Goal: Task Accomplishment & Management: Use online tool/utility

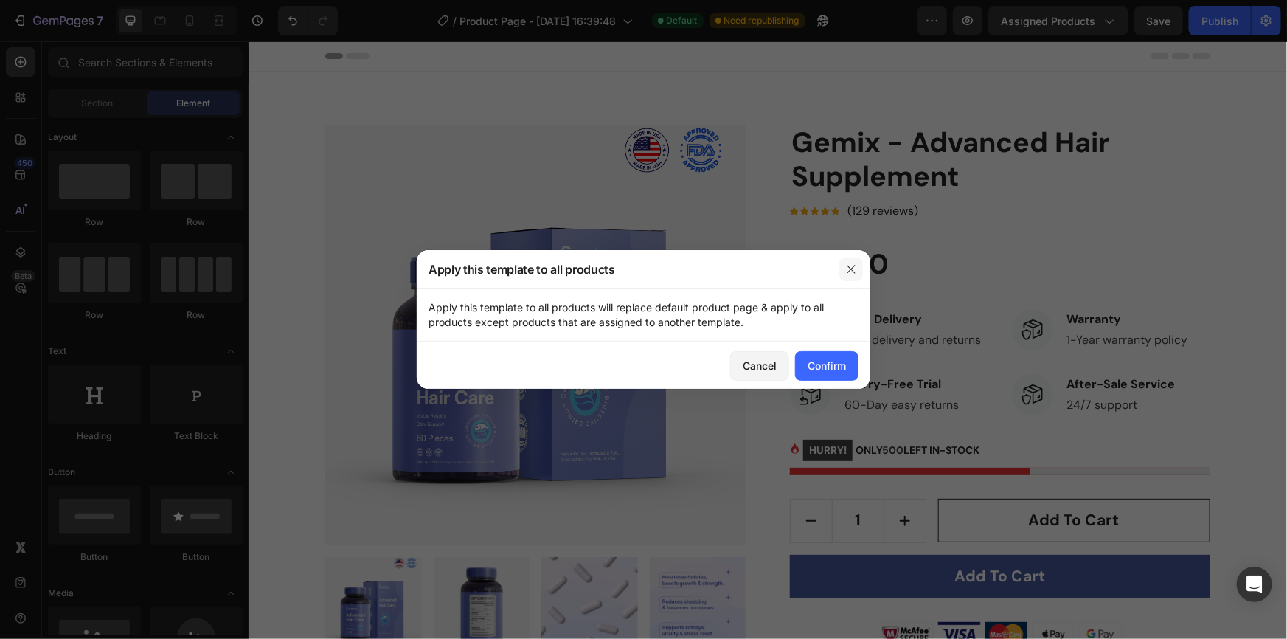
click at [845, 267] on icon "button" at bounding box center [851, 269] width 12 height 12
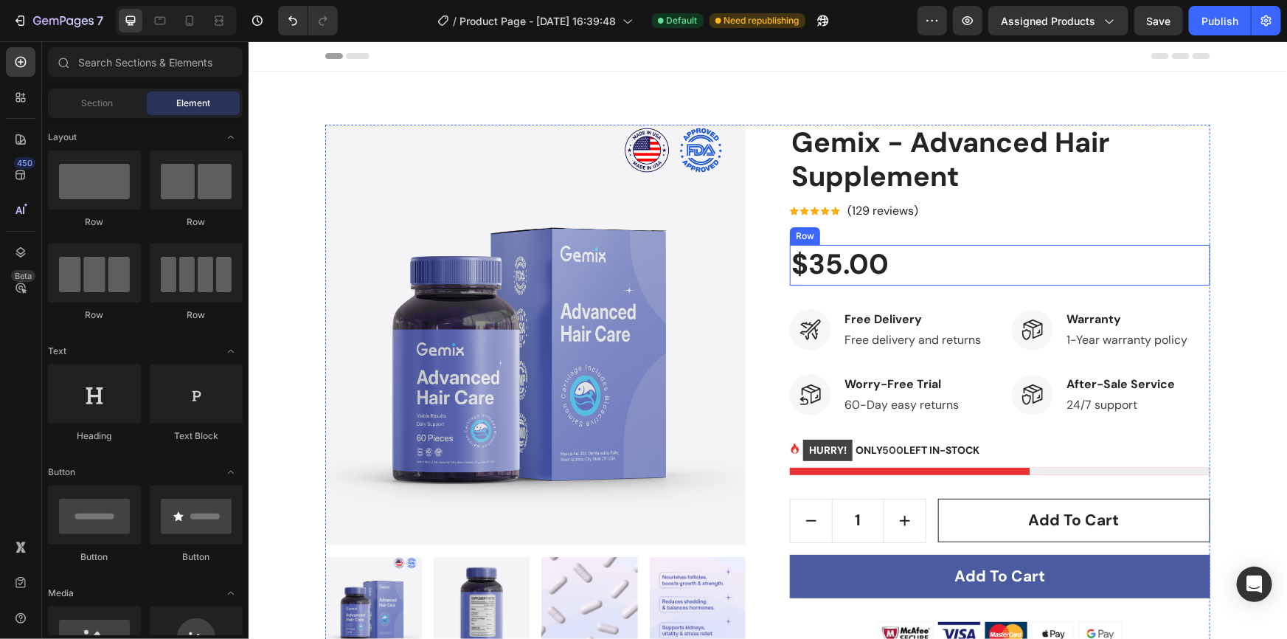
scroll to position [402, 0]
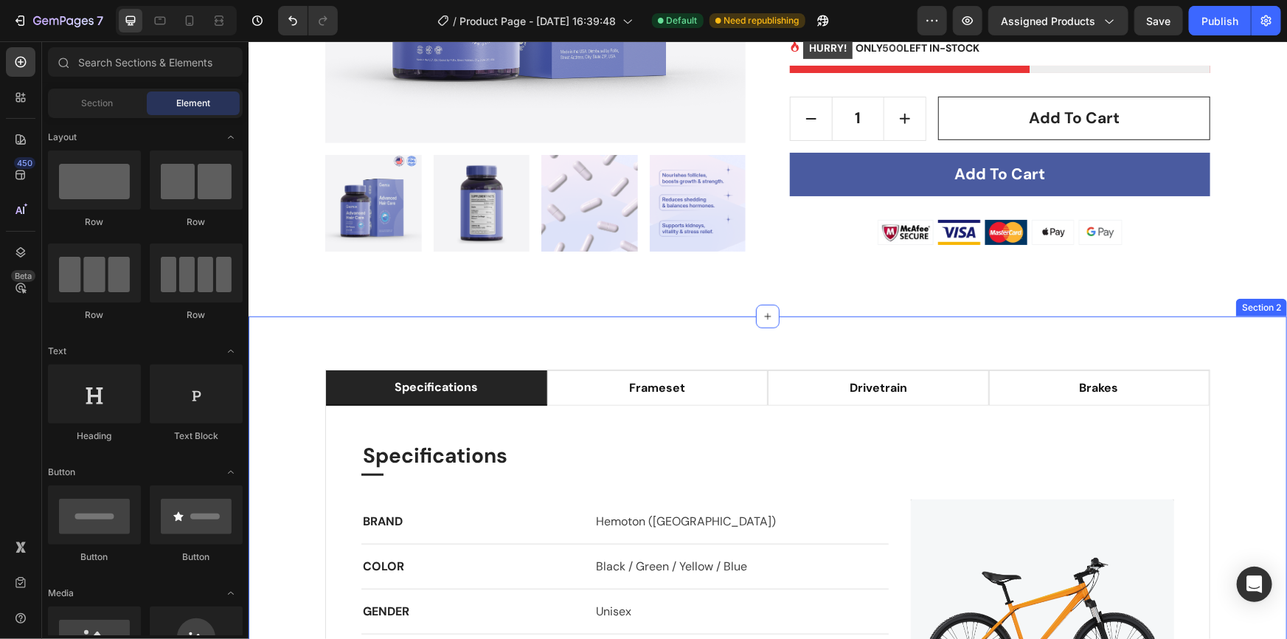
click at [786, 340] on div "specifications frameset drivetrain brakes Specifications Heading Title Line BRA…" at bounding box center [767, 586] width 1038 height 541
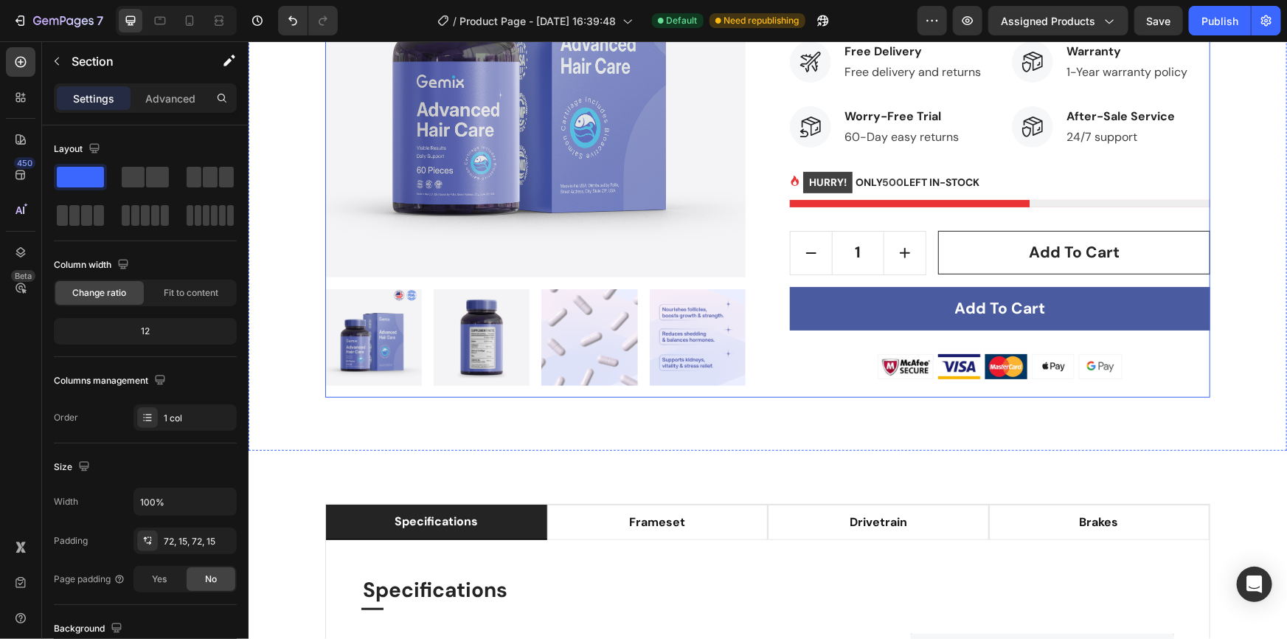
scroll to position [0, 0]
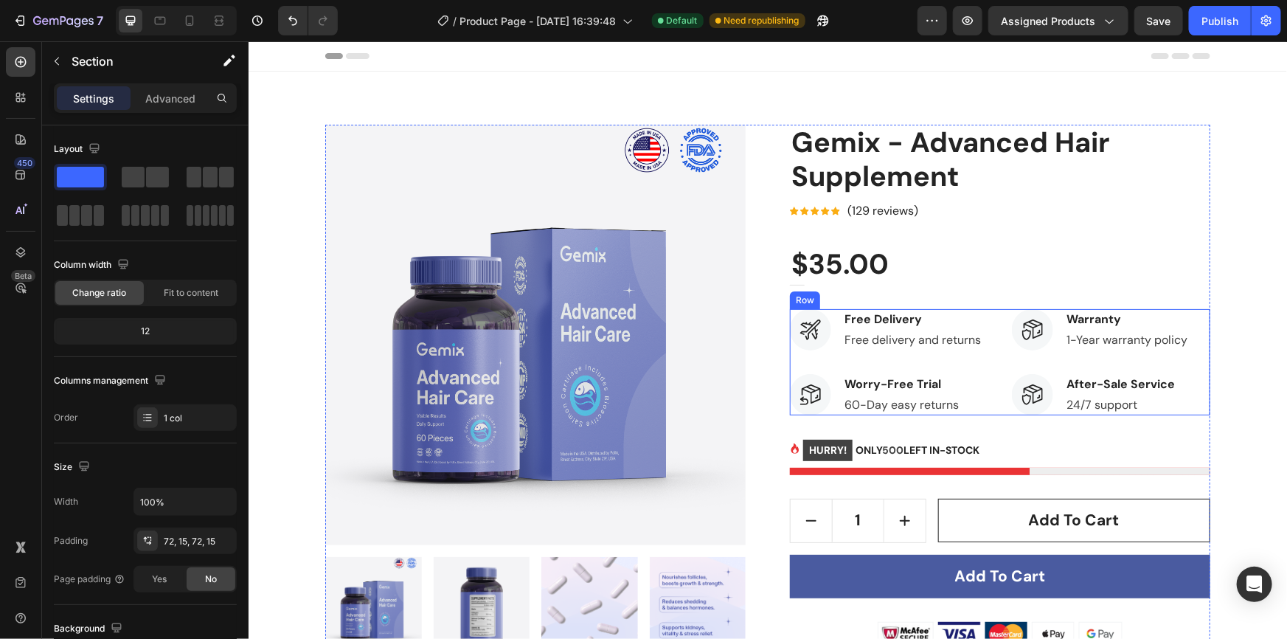
click at [1002, 324] on div "Image Free Delivery Text block Free delivery and returns Text block Row Image W…" at bounding box center [999, 361] width 420 height 106
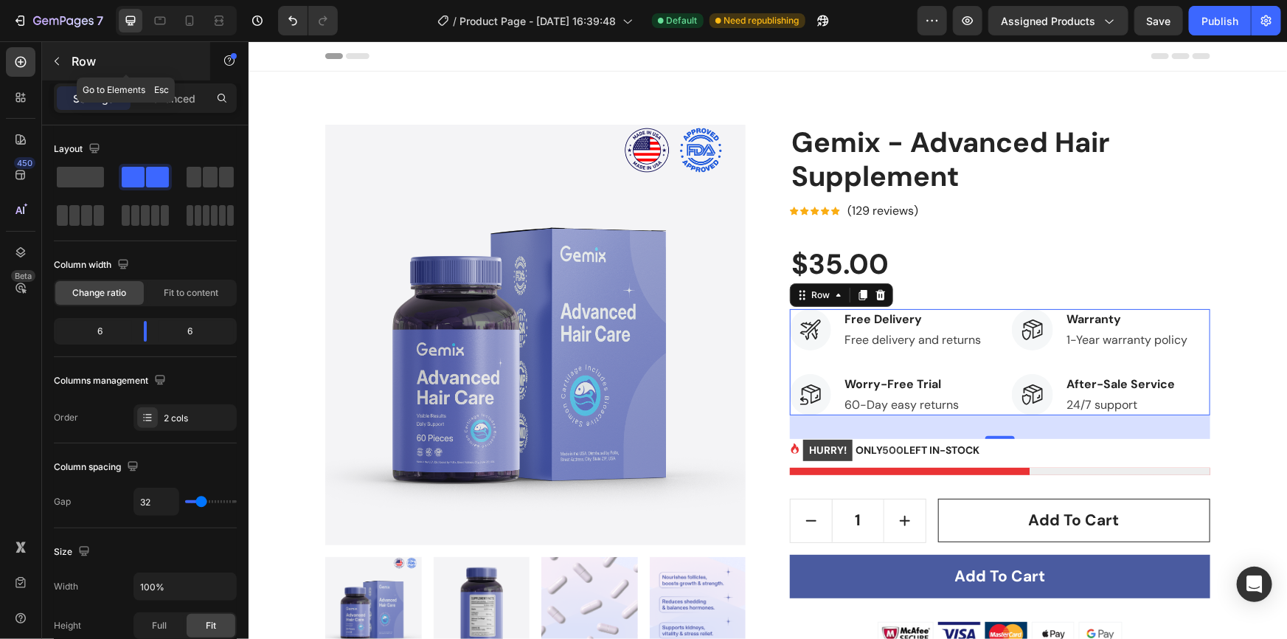
click at [60, 60] on icon "button" at bounding box center [57, 61] width 12 height 12
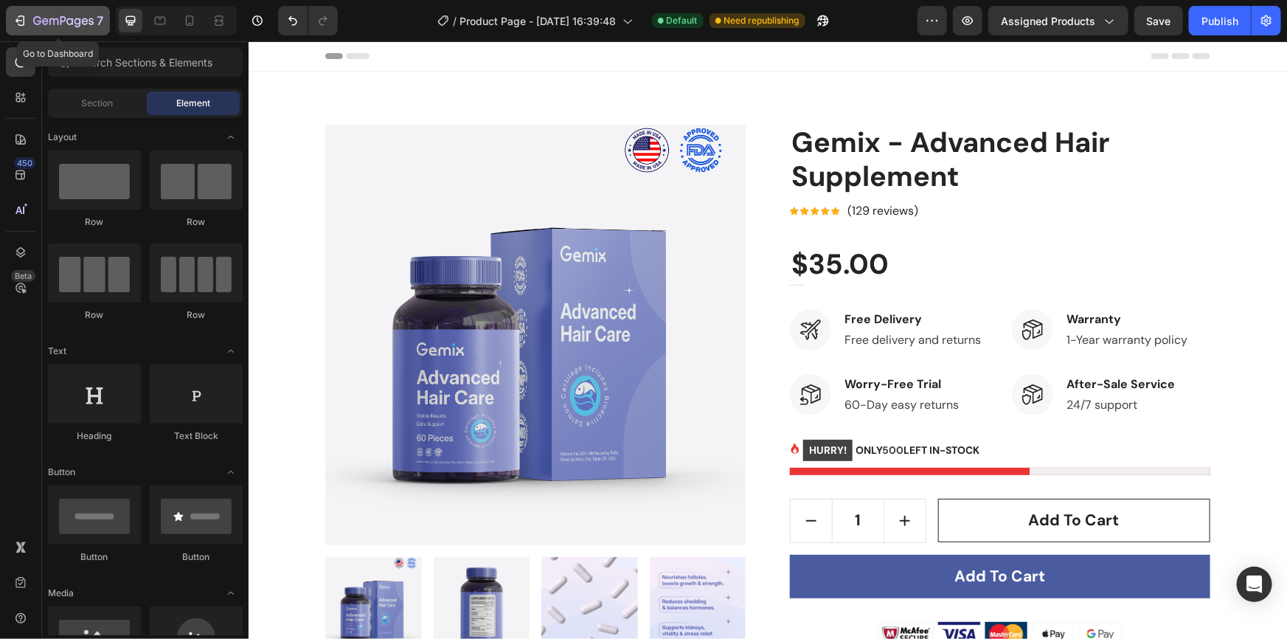
click at [18, 22] on icon "button" at bounding box center [20, 20] width 15 height 15
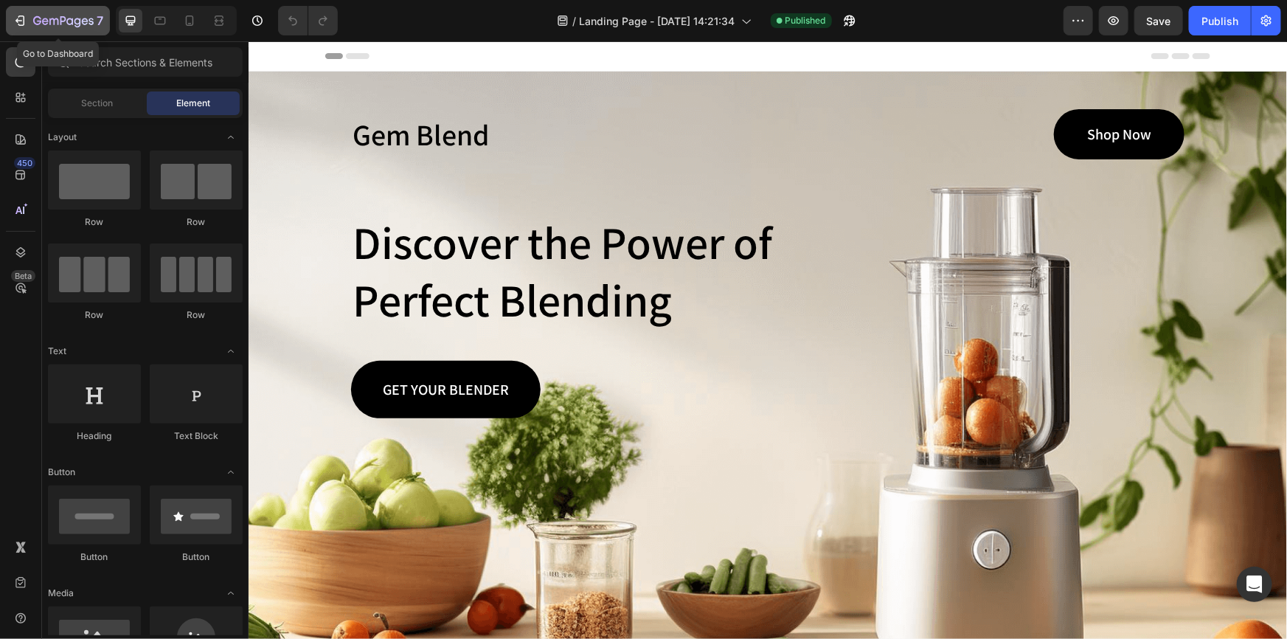
click at [22, 18] on icon "button" at bounding box center [20, 20] width 15 height 15
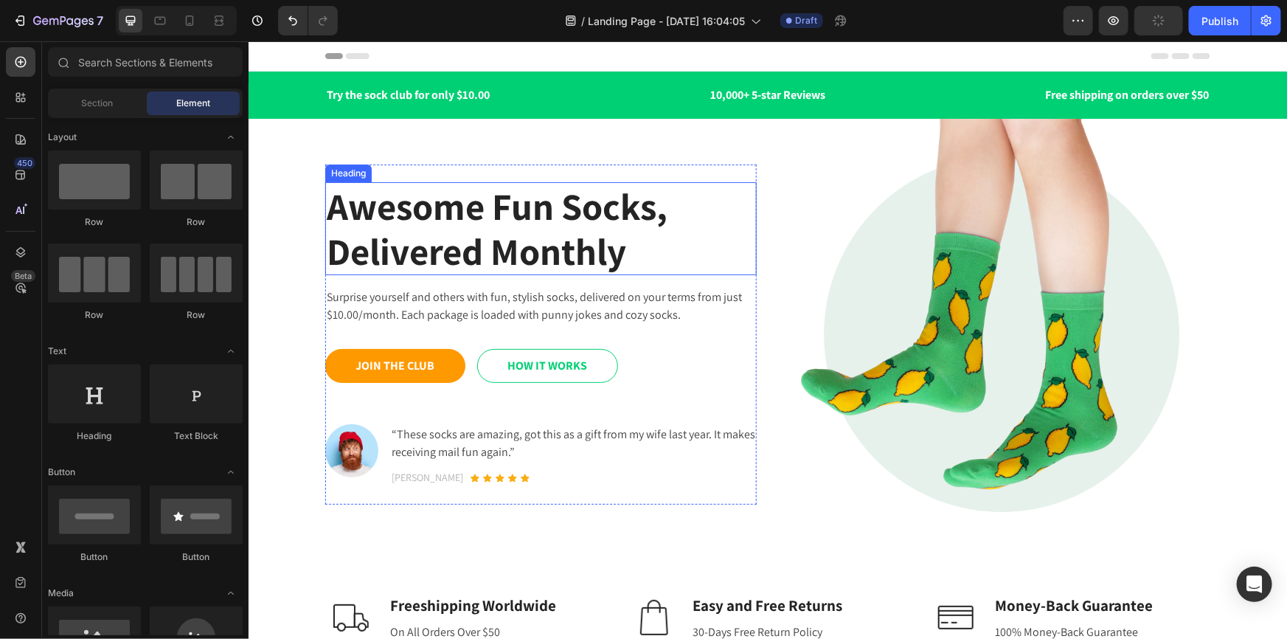
click at [559, 212] on p "Awesome Fun Socks, Delivered Monthly" at bounding box center [540, 228] width 428 height 90
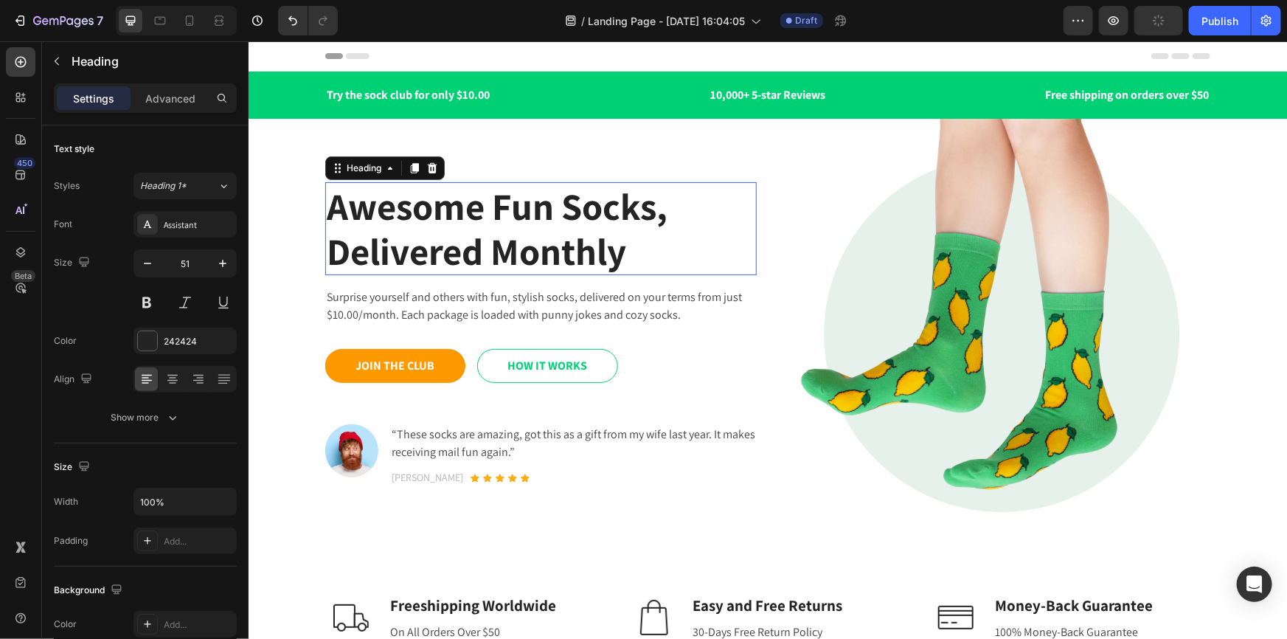
click at [559, 212] on p "Awesome Fun Socks, Delivered Monthly" at bounding box center [540, 228] width 428 height 90
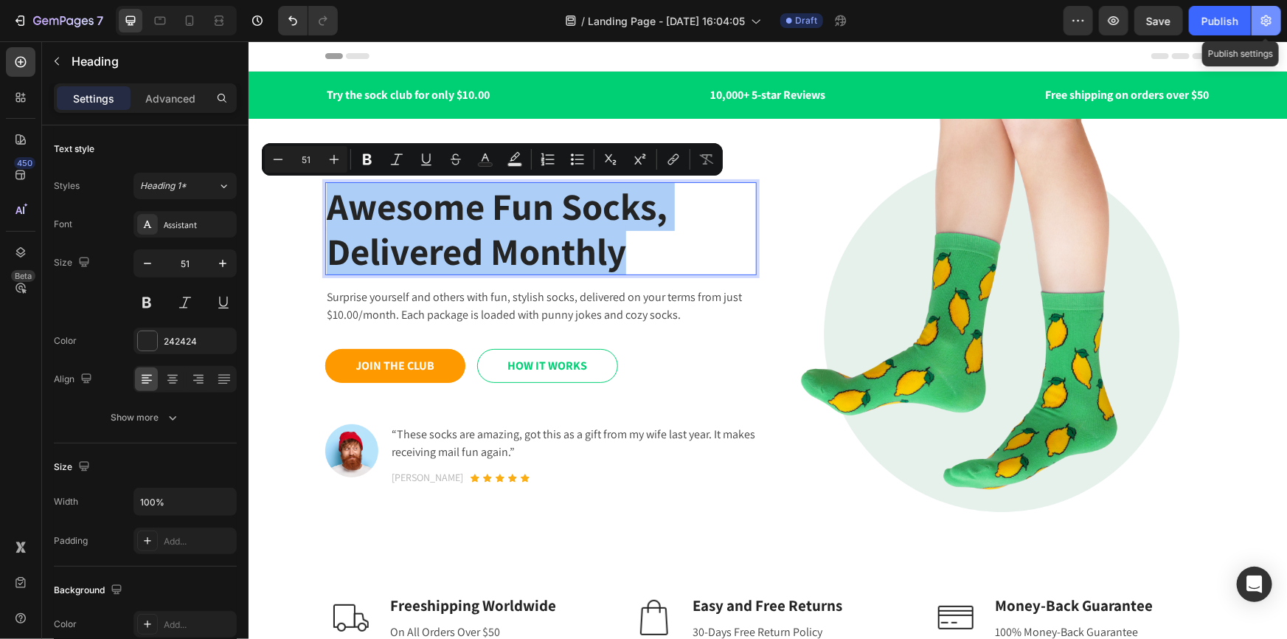
click at [1268, 21] on icon "button" at bounding box center [1266, 20] width 15 height 15
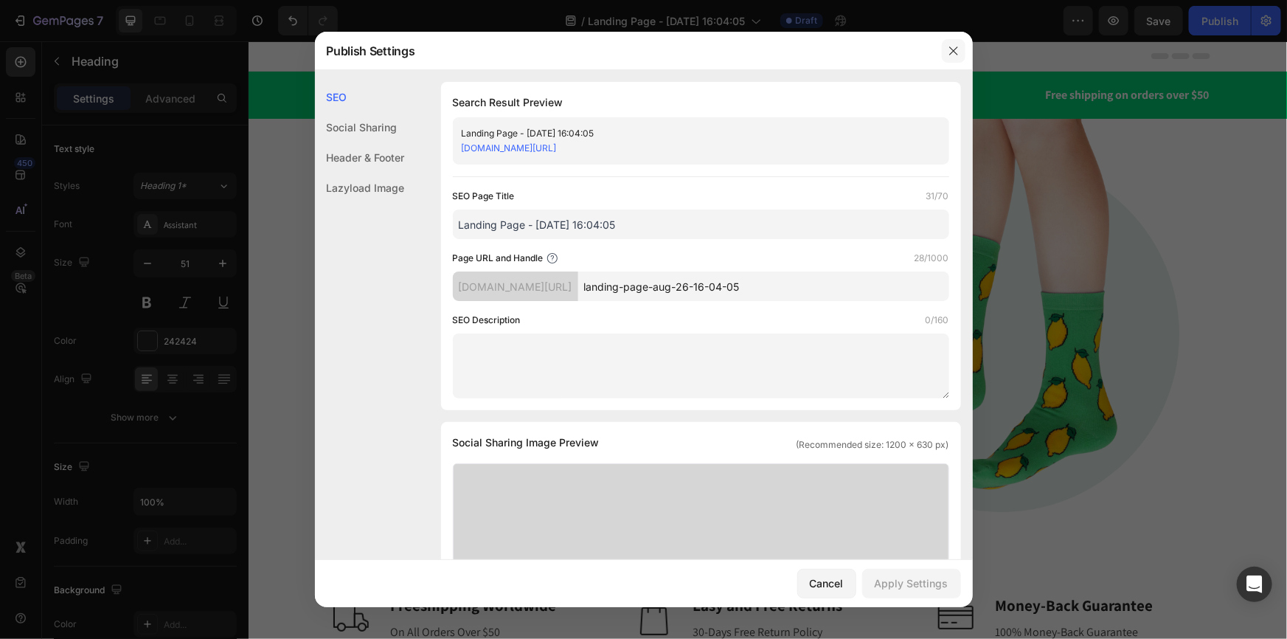
click at [963, 55] on button "button" at bounding box center [954, 51] width 24 height 24
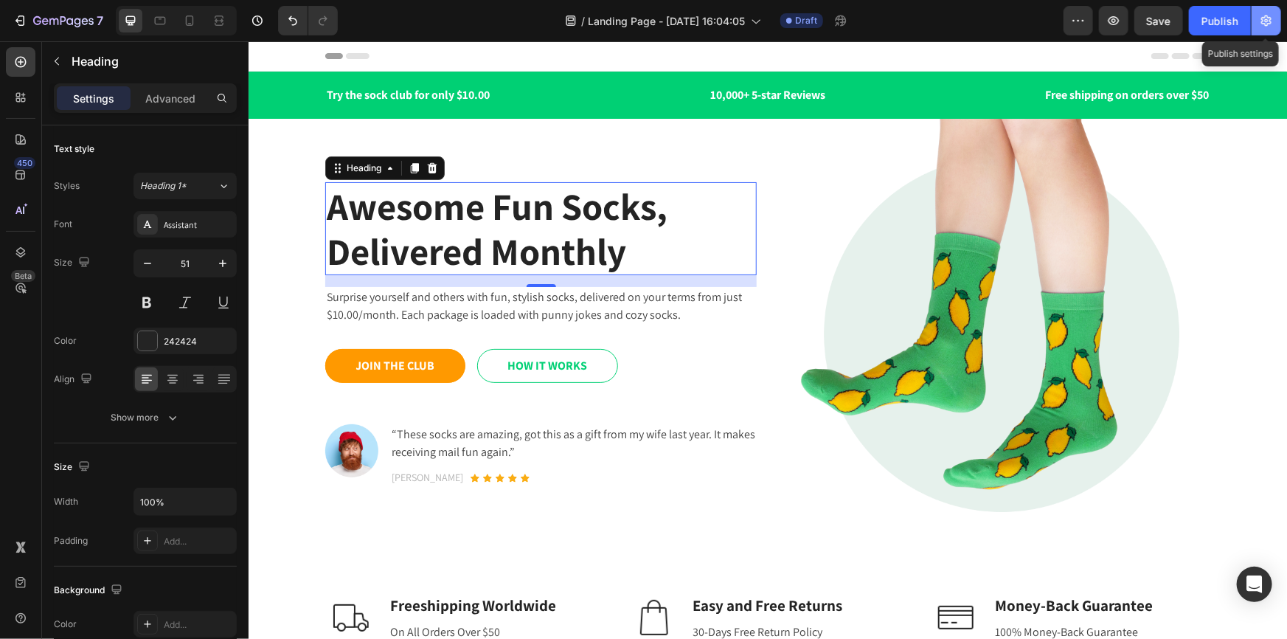
click at [1267, 24] on icon "button" at bounding box center [1266, 20] width 15 height 15
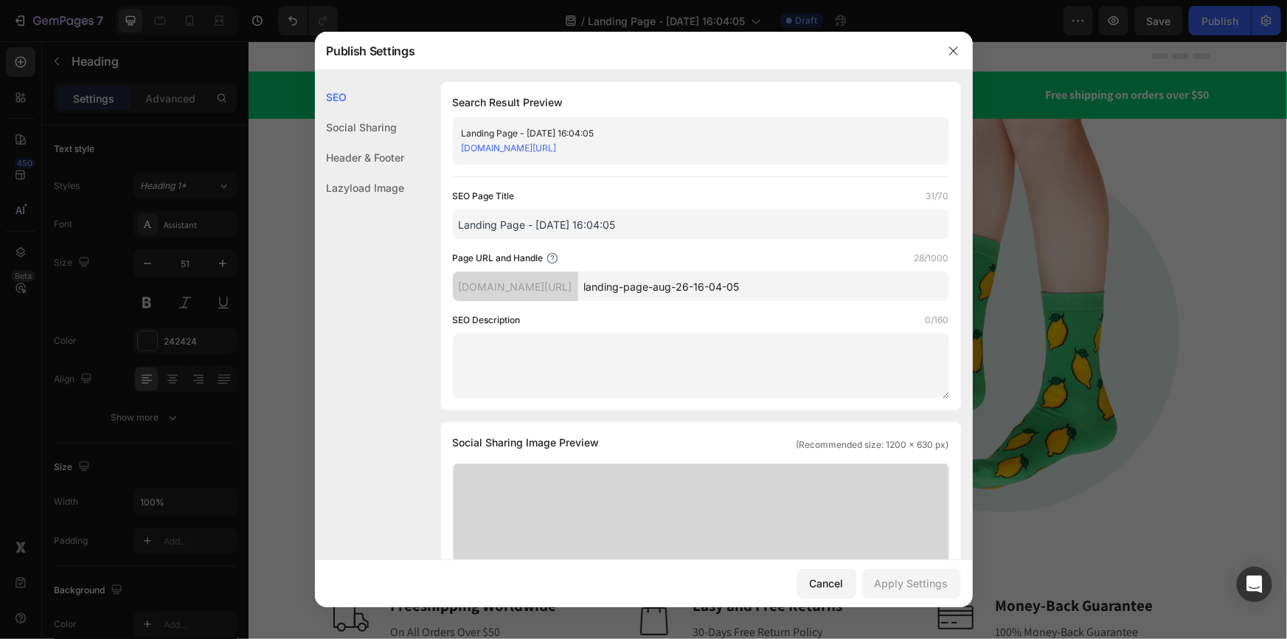
click at [367, 142] on div "Social Sharing" at bounding box center [360, 157] width 90 height 30
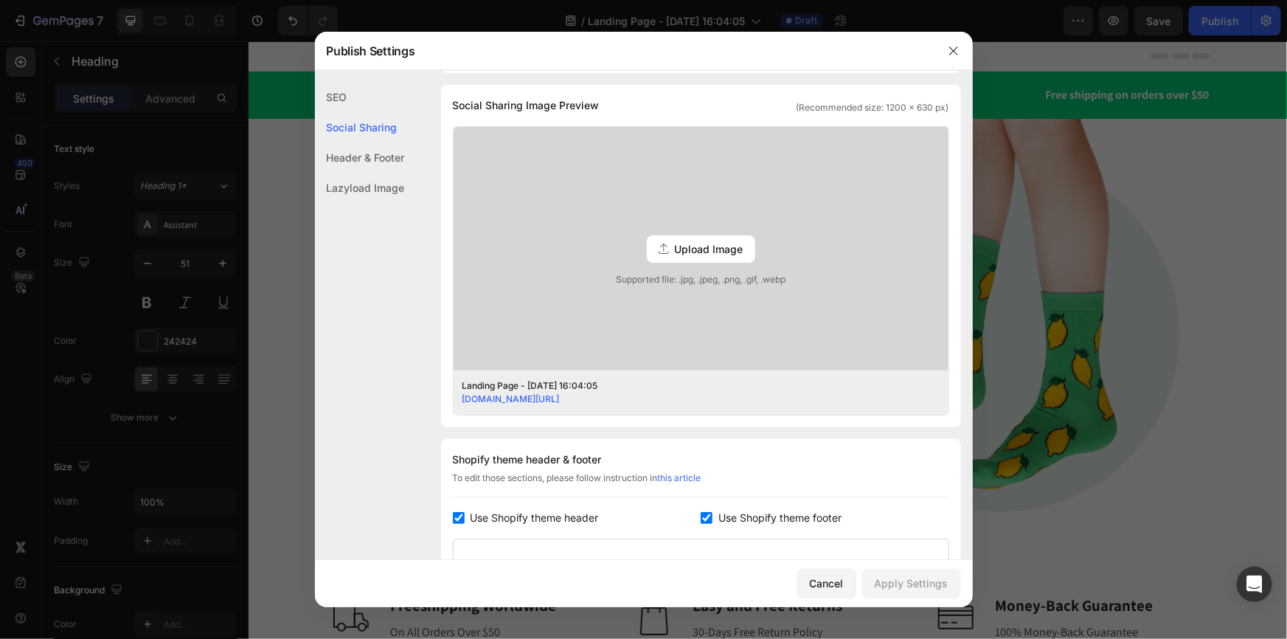
click at [339, 112] on div "SEO" at bounding box center [360, 127] width 90 height 30
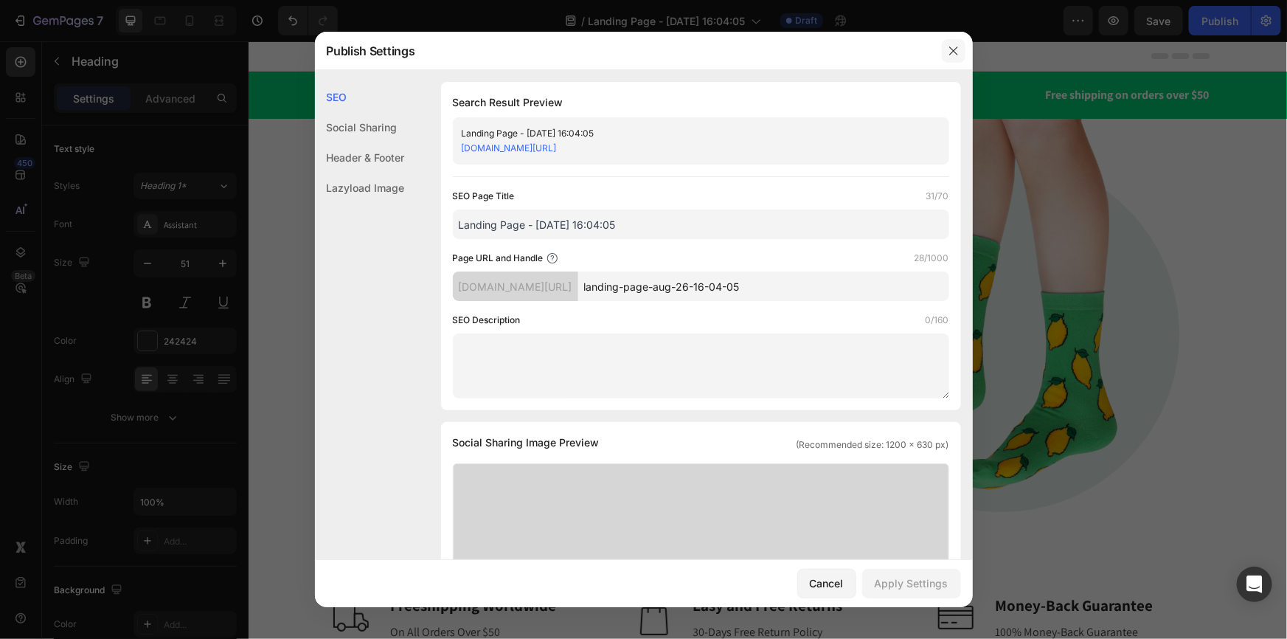
click at [949, 54] on icon "button" at bounding box center [953, 50] width 8 height 8
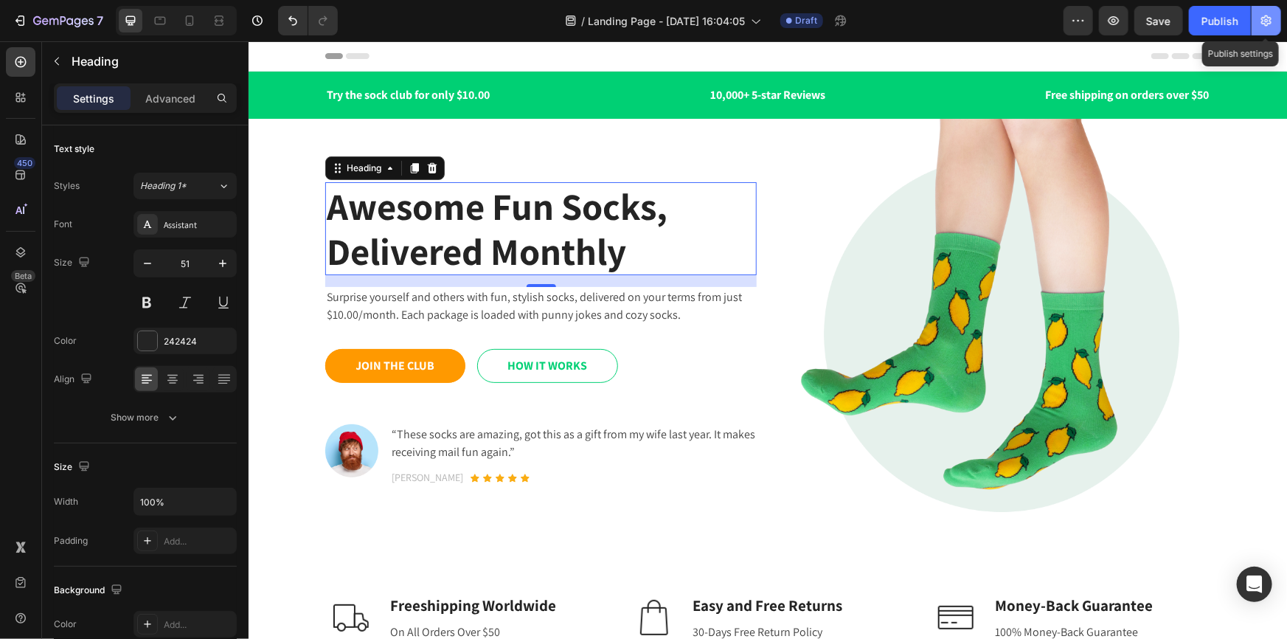
click at [1266, 22] on icon "button" at bounding box center [1266, 20] width 15 height 15
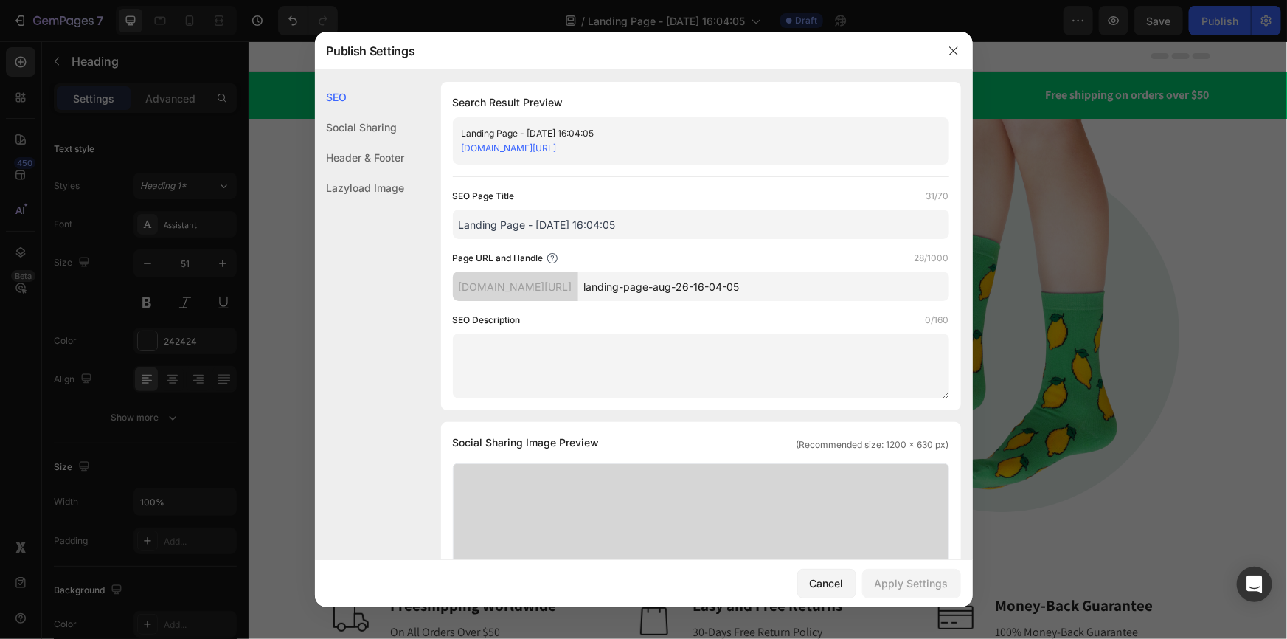
click at [335, 96] on div "SEO" at bounding box center [360, 97] width 90 height 30
drag, startPoint x: 955, startPoint y: 56, endPoint x: 553, endPoint y: 83, distance: 402.8
click at [955, 56] on icon "button" at bounding box center [954, 51] width 12 height 12
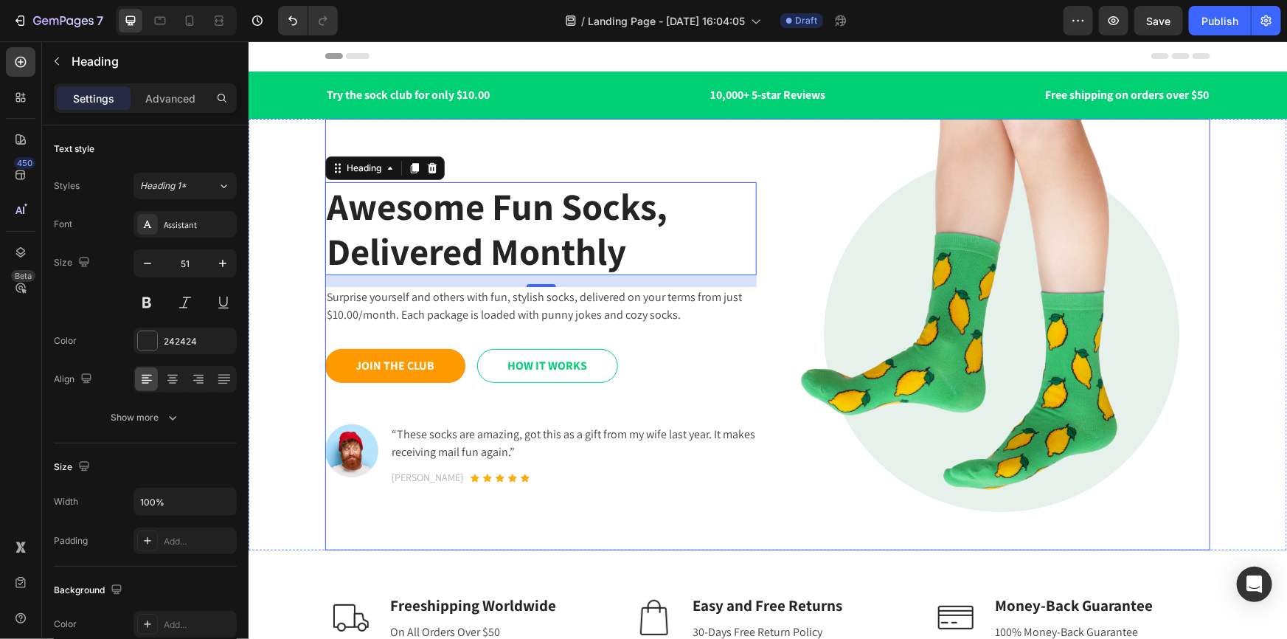
click at [473, 220] on h1 "Awesome Fun Socks, Delivered Monthly" at bounding box center [540, 227] width 431 height 93
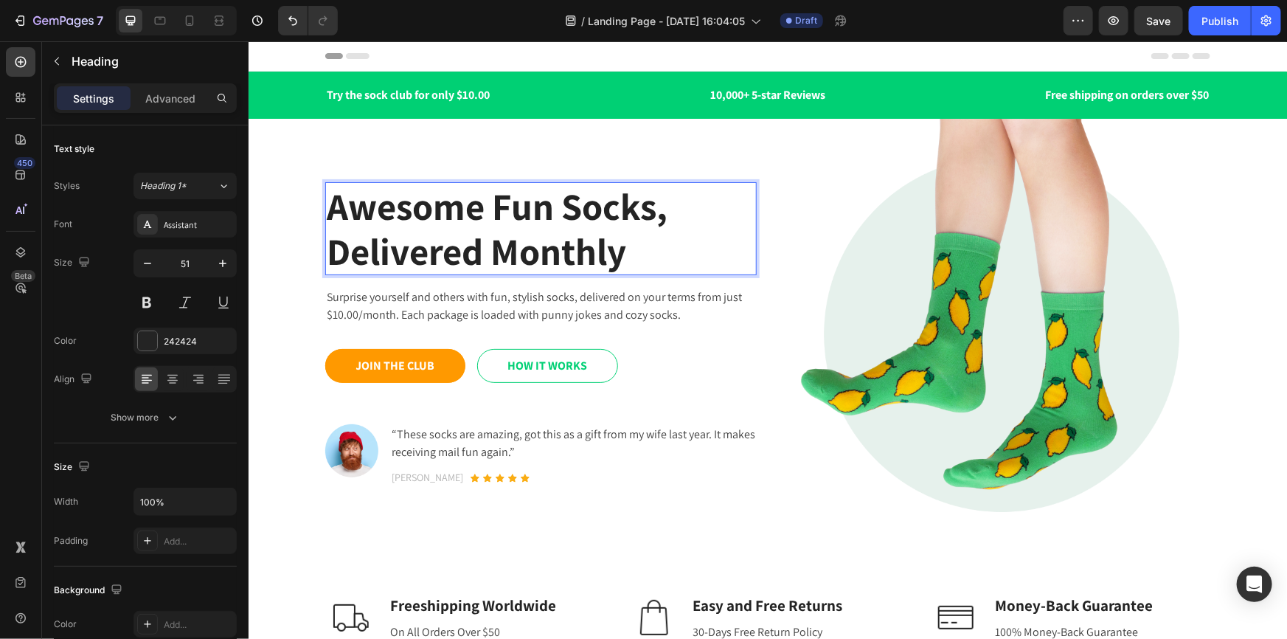
click at [434, 214] on p "Awesome Fun Socks, Delivered Monthly" at bounding box center [540, 228] width 428 height 90
click at [891, 235] on img at bounding box center [993, 333] width 431 height 431
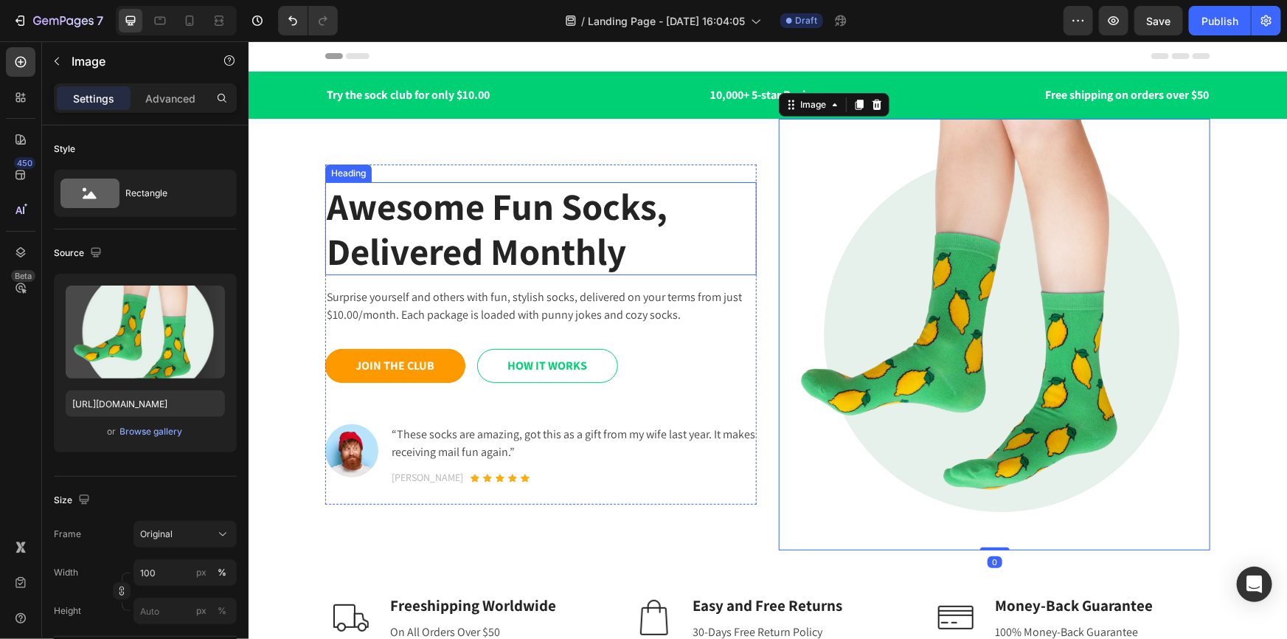
click at [580, 225] on p "Awesome Fun Socks, Delivered Monthly" at bounding box center [540, 228] width 428 height 90
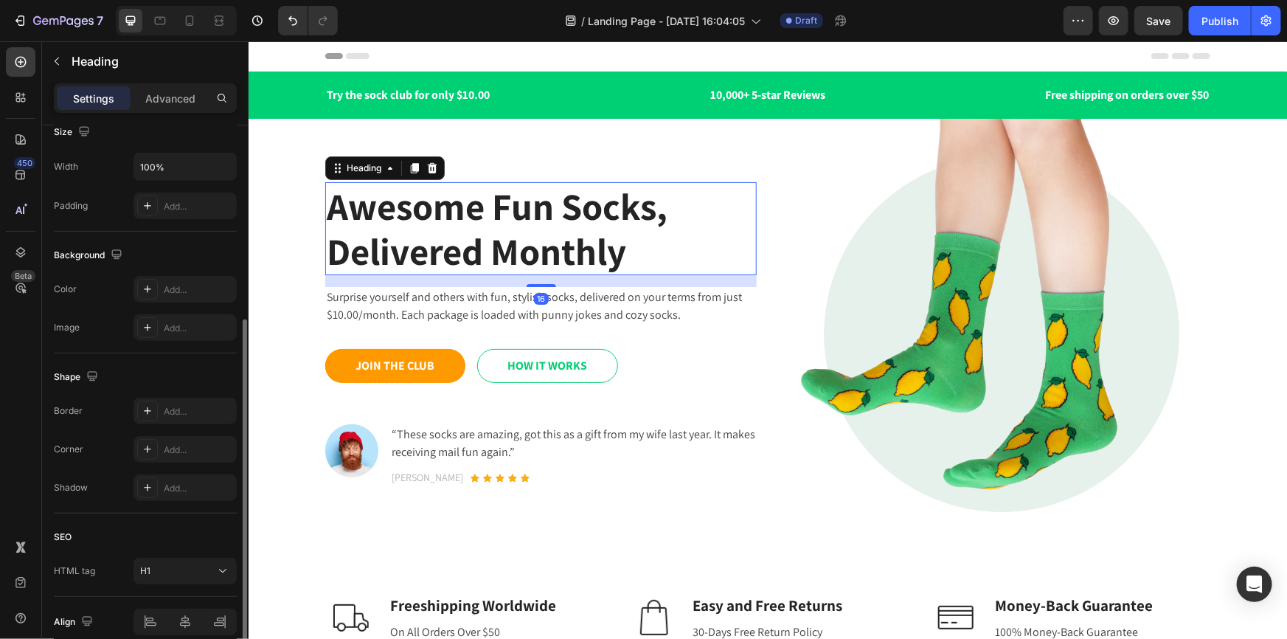
scroll to position [400, 0]
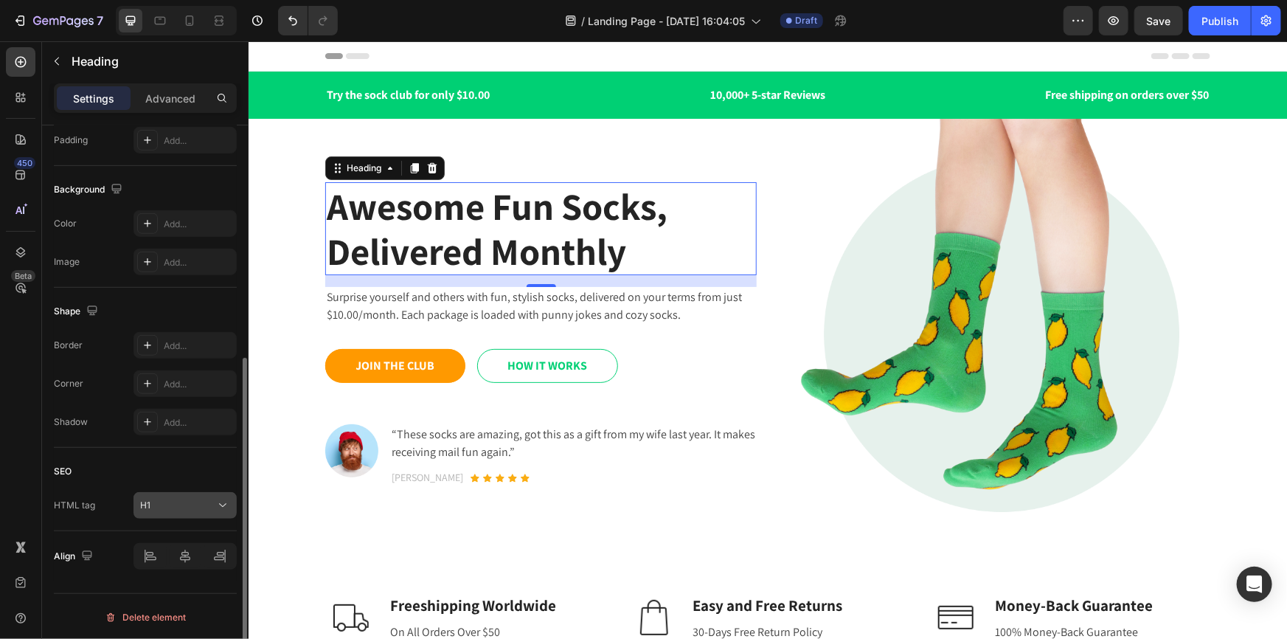
click at [200, 499] on div "H1" at bounding box center [177, 505] width 75 height 13
click at [229, 524] on div "SEO HTML tag H1" at bounding box center [145, 489] width 183 height 83
click at [229, 502] on icon at bounding box center [222, 505] width 15 height 15
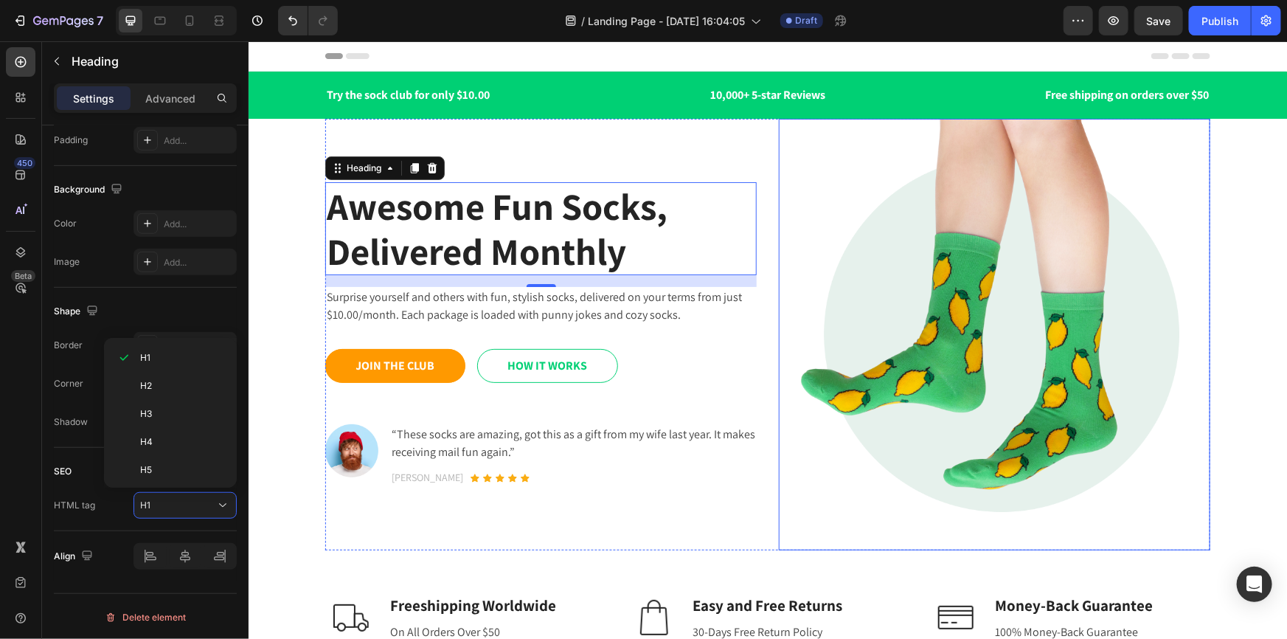
click at [997, 315] on img at bounding box center [993, 333] width 431 height 431
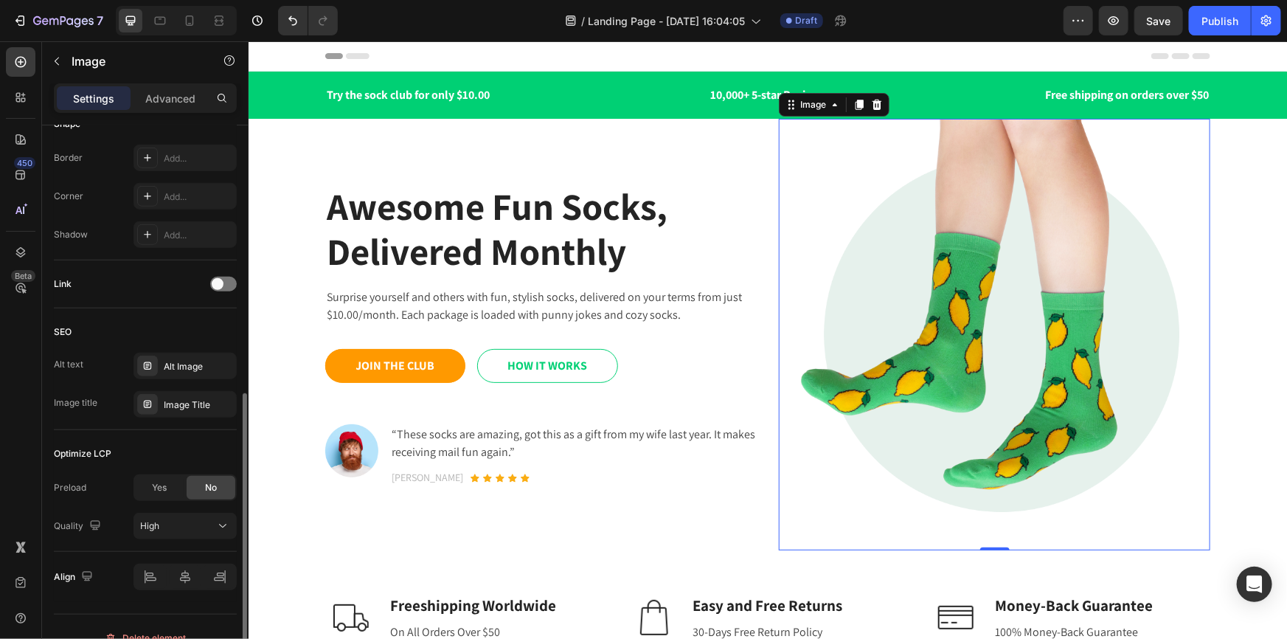
scroll to position [557, 0]
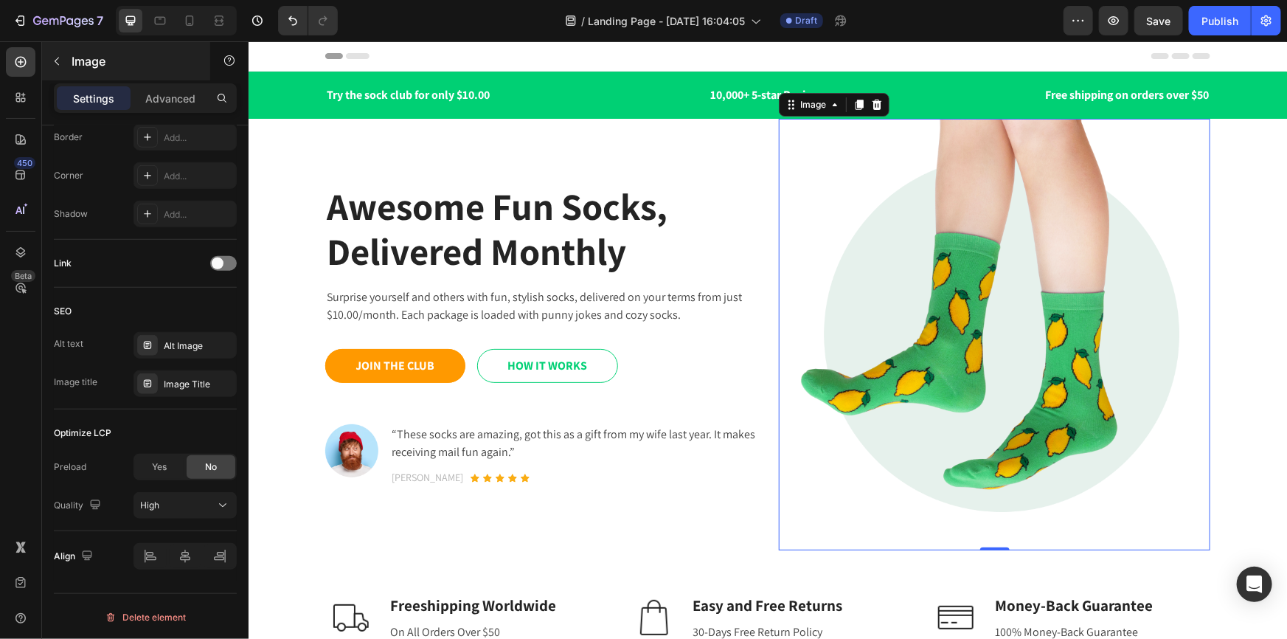
click at [53, 60] on icon "button" at bounding box center [57, 61] width 12 height 12
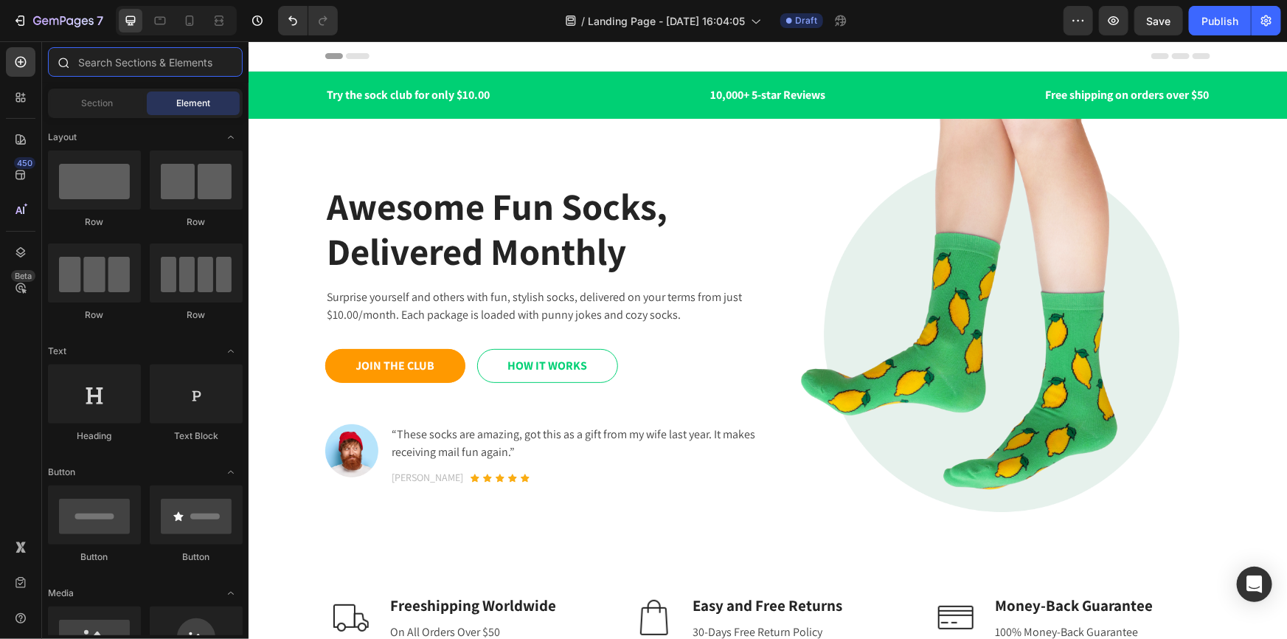
click at [136, 63] on input "text" at bounding box center [145, 62] width 195 height 30
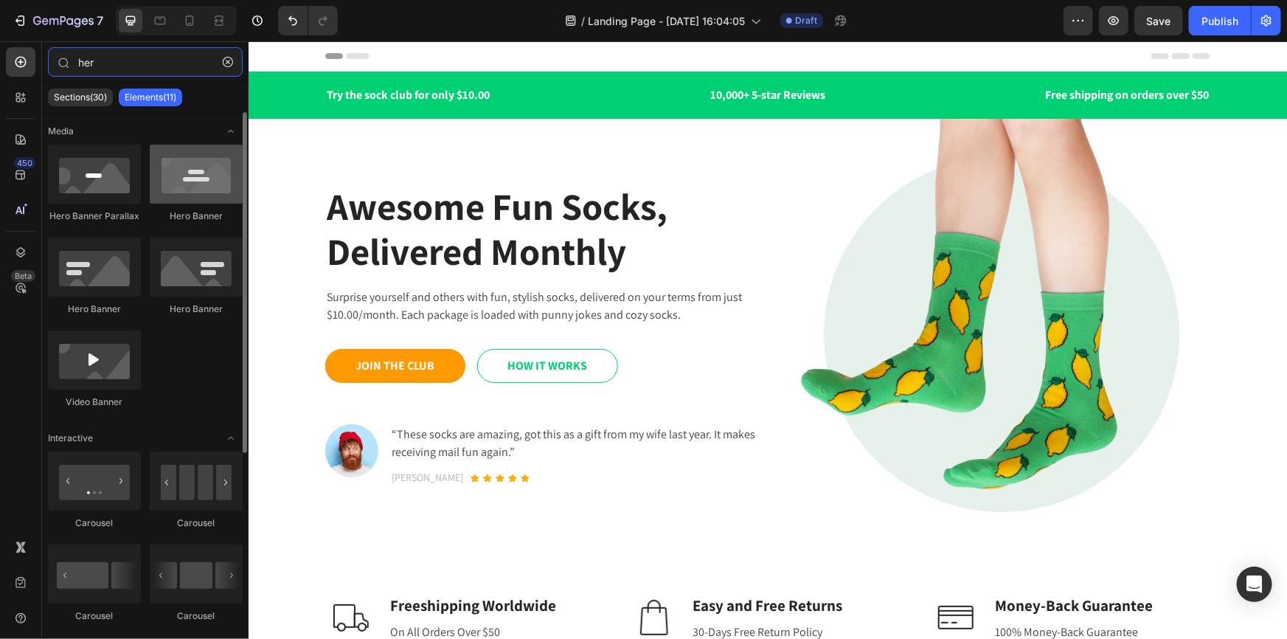
type input "her"
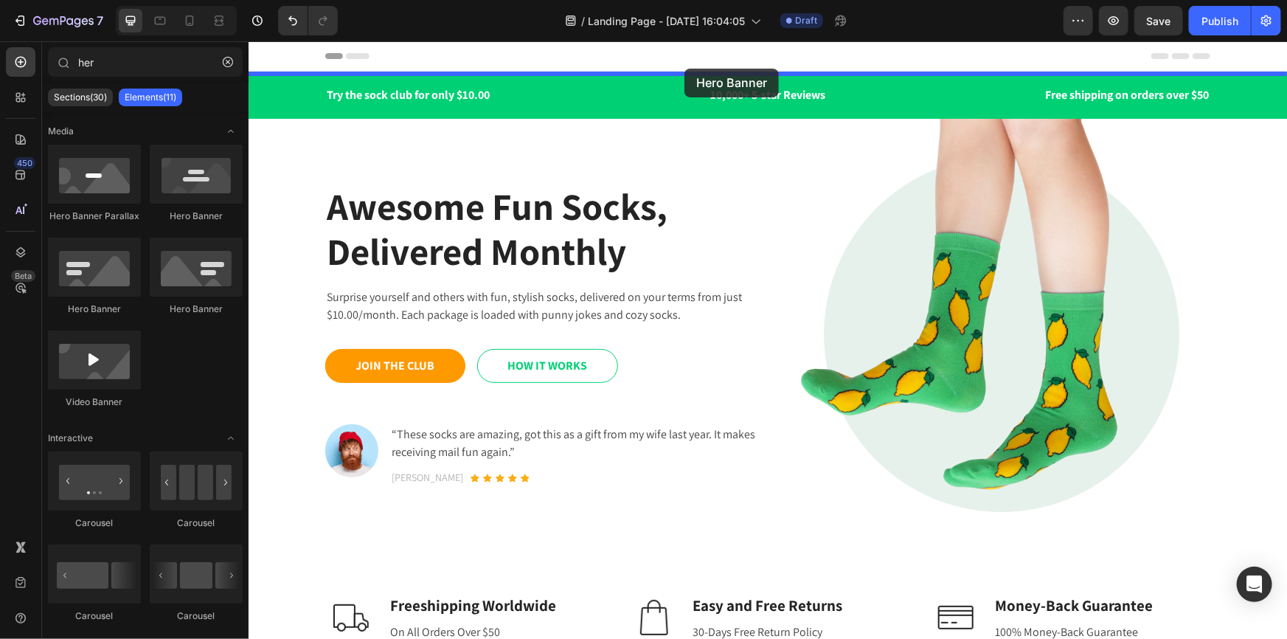
drag, startPoint x: 425, startPoint y: 207, endPoint x: 684, endPoint y: 68, distance: 293.7
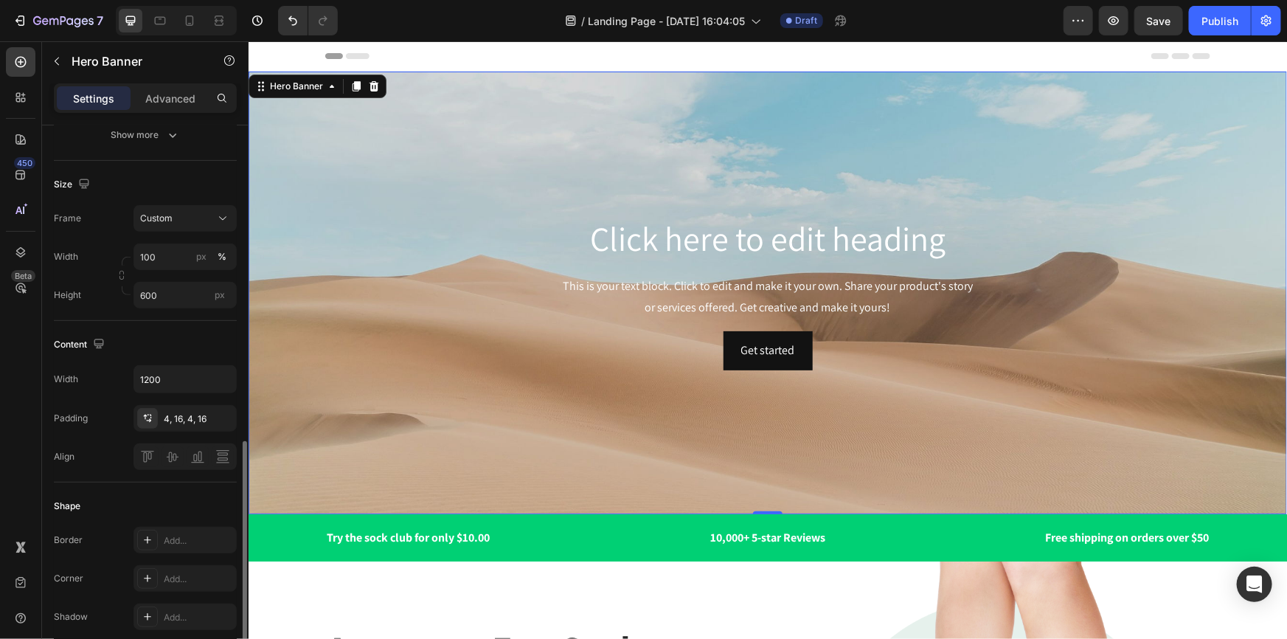
scroll to position [66, 0]
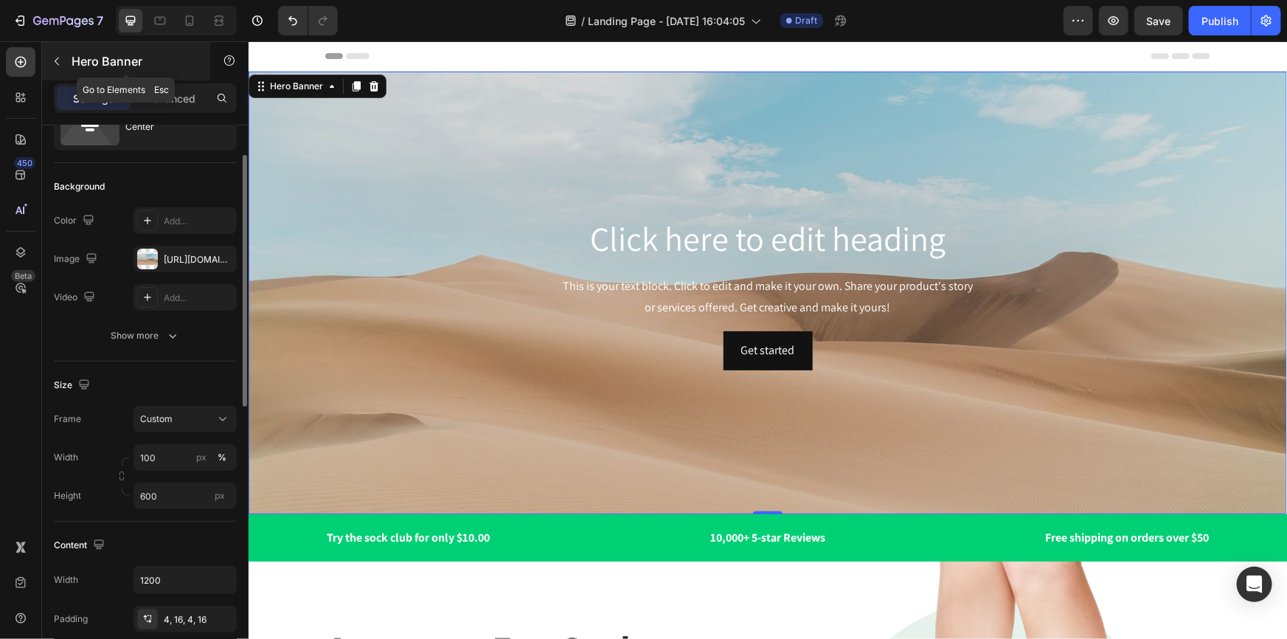
click at [55, 59] on icon "button" at bounding box center [57, 61] width 12 height 12
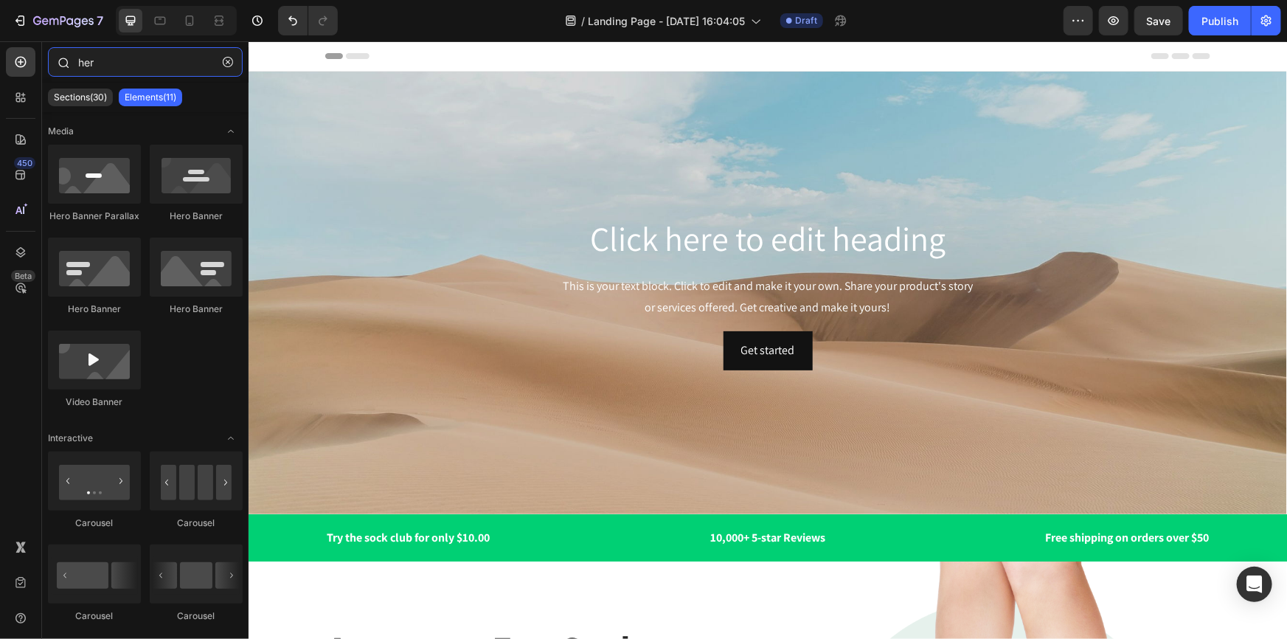
click at [148, 64] on input "her" at bounding box center [145, 62] width 195 height 30
drag, startPoint x: 111, startPoint y: 58, endPoint x: 49, endPoint y: 66, distance: 63.2
click at [55, 67] on div "her" at bounding box center [145, 64] width 207 height 35
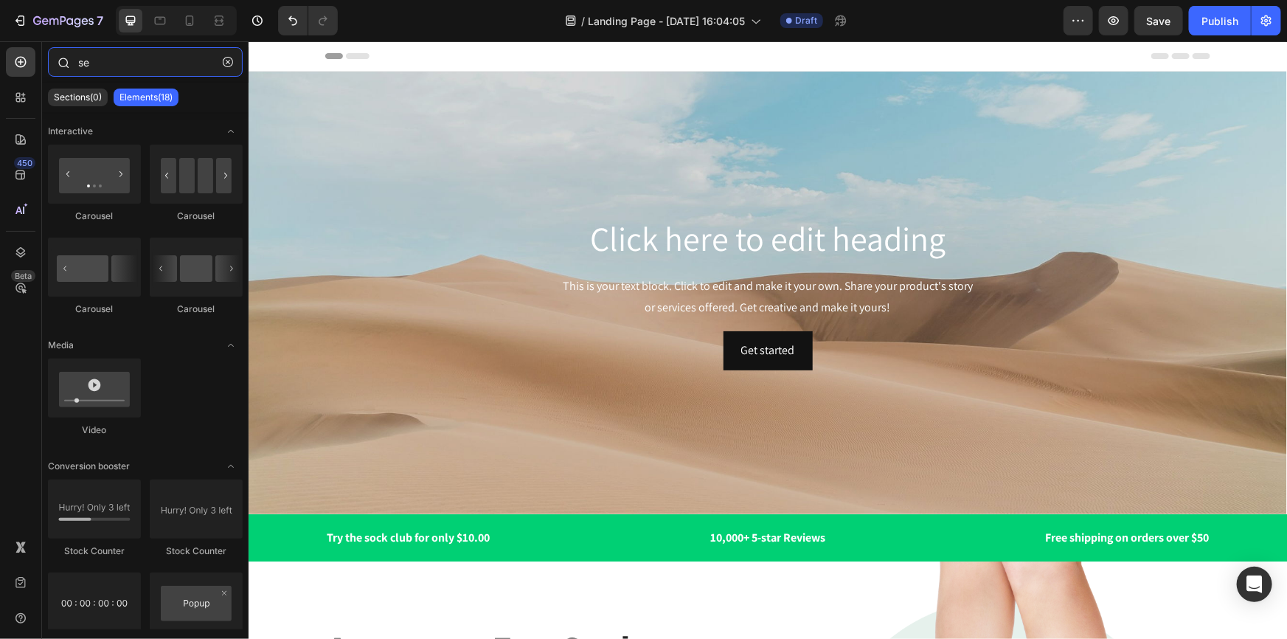
type input "s"
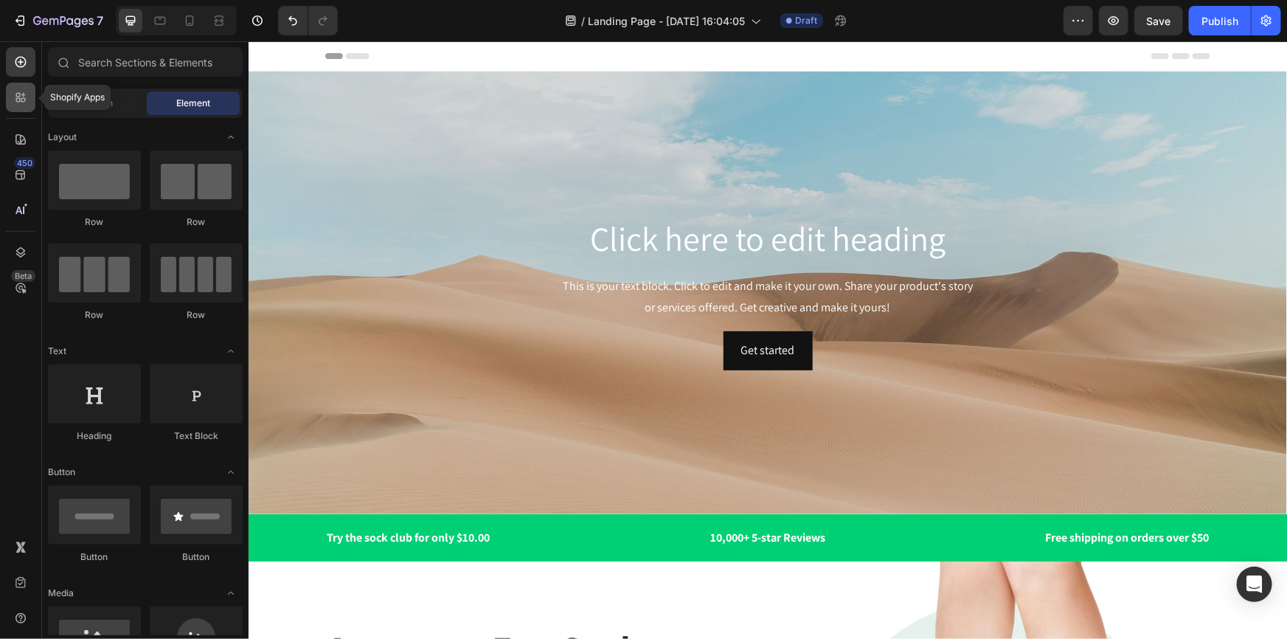
click at [10, 96] on div at bounding box center [21, 98] width 30 height 30
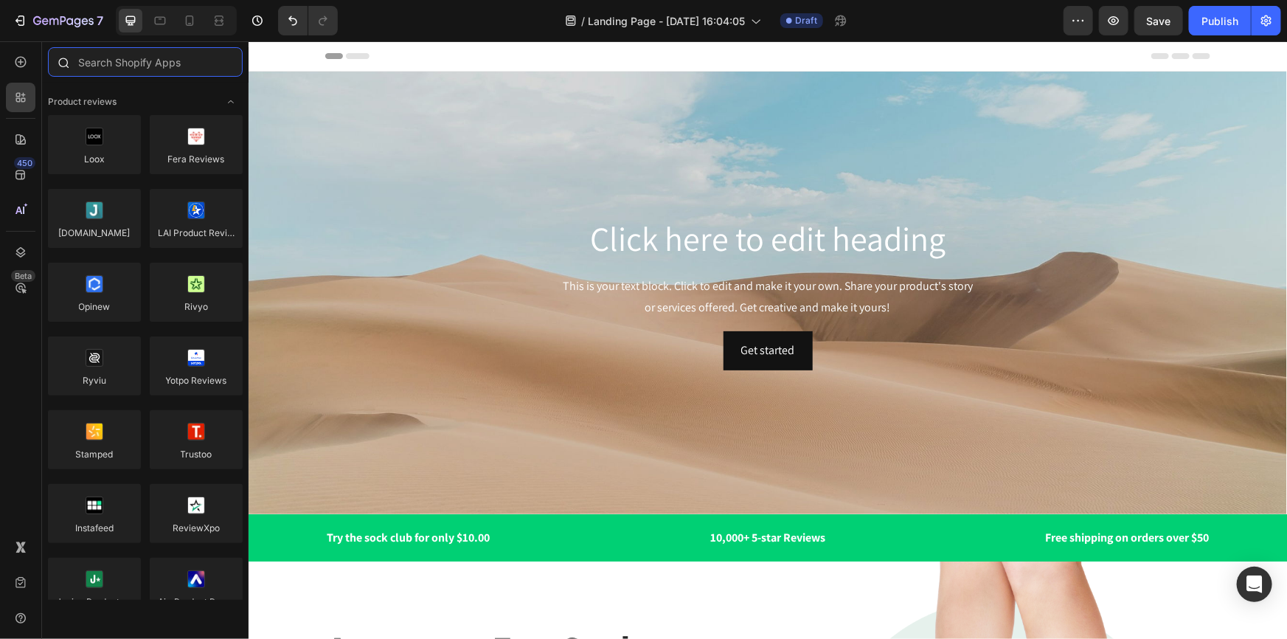
click at [145, 58] on input "text" at bounding box center [145, 62] width 195 height 30
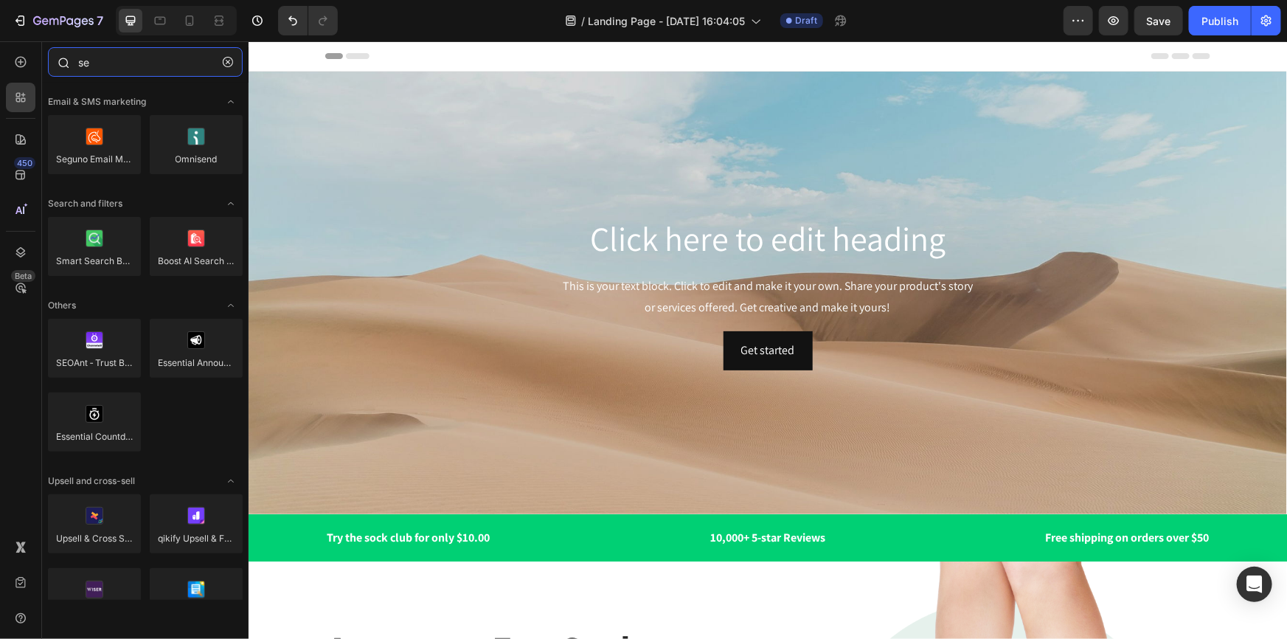
type input "s"
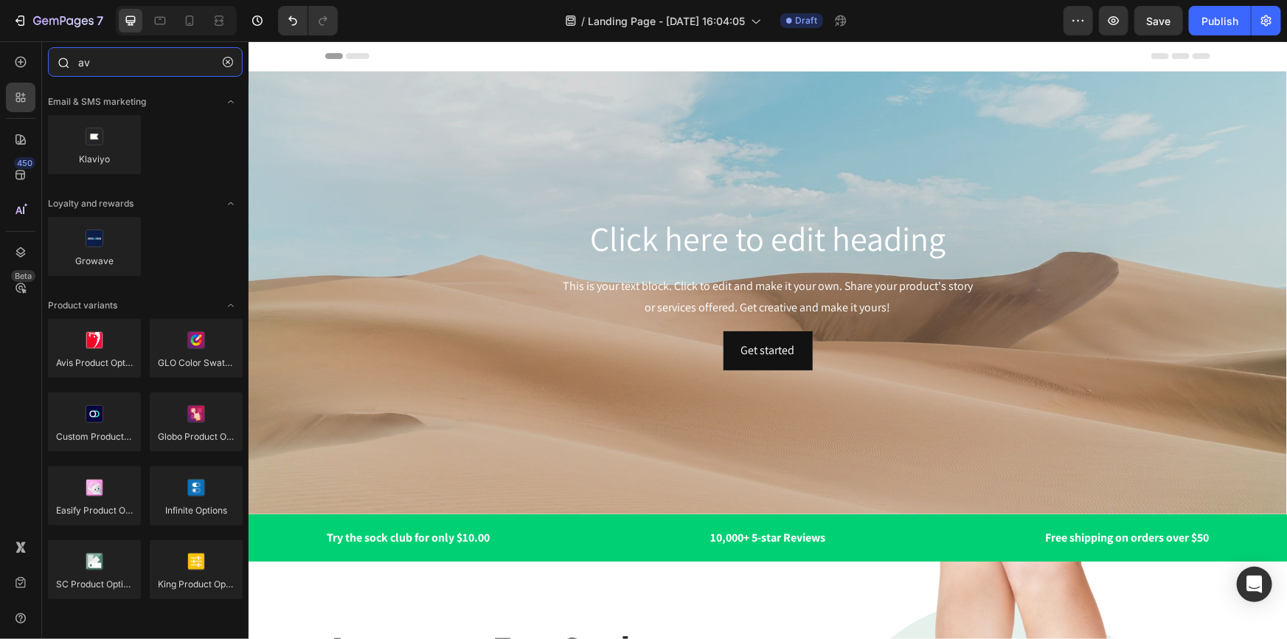
type input "a"
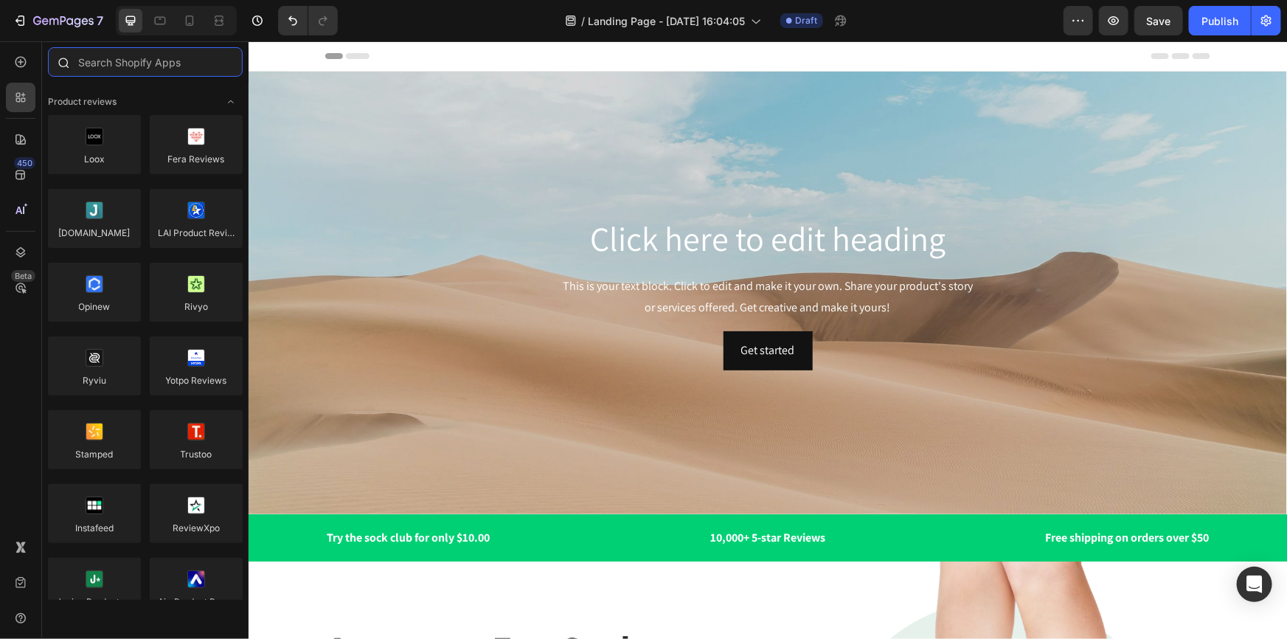
click at [133, 66] on input "text" at bounding box center [145, 62] width 195 height 30
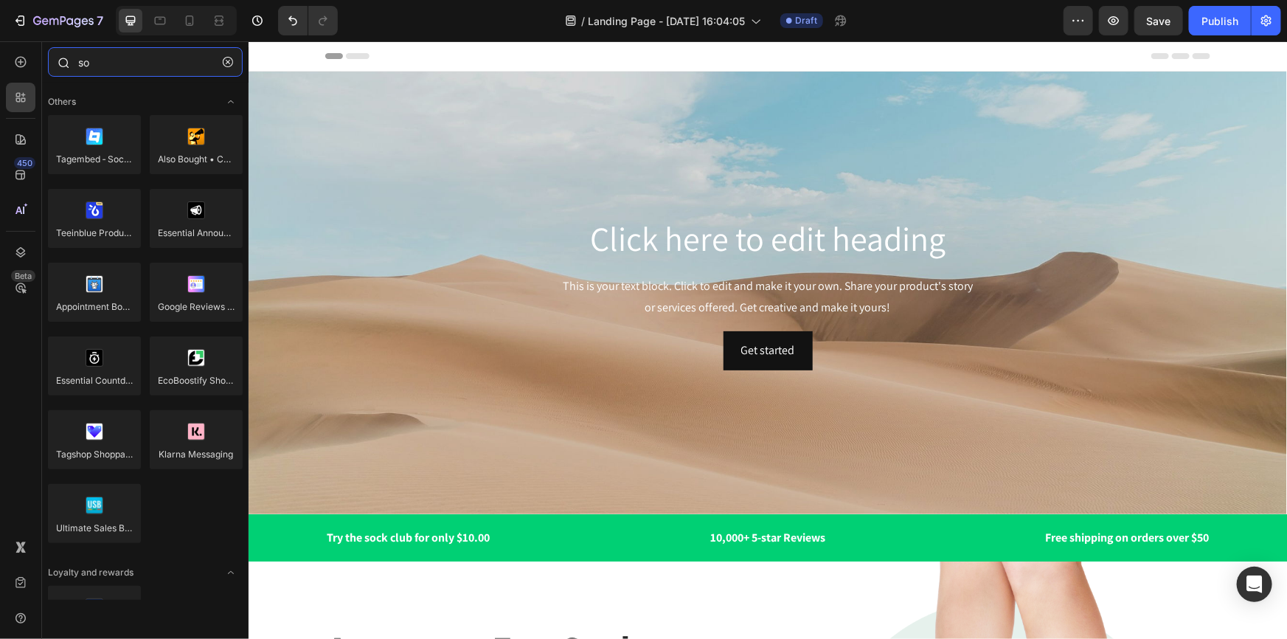
type input "s"
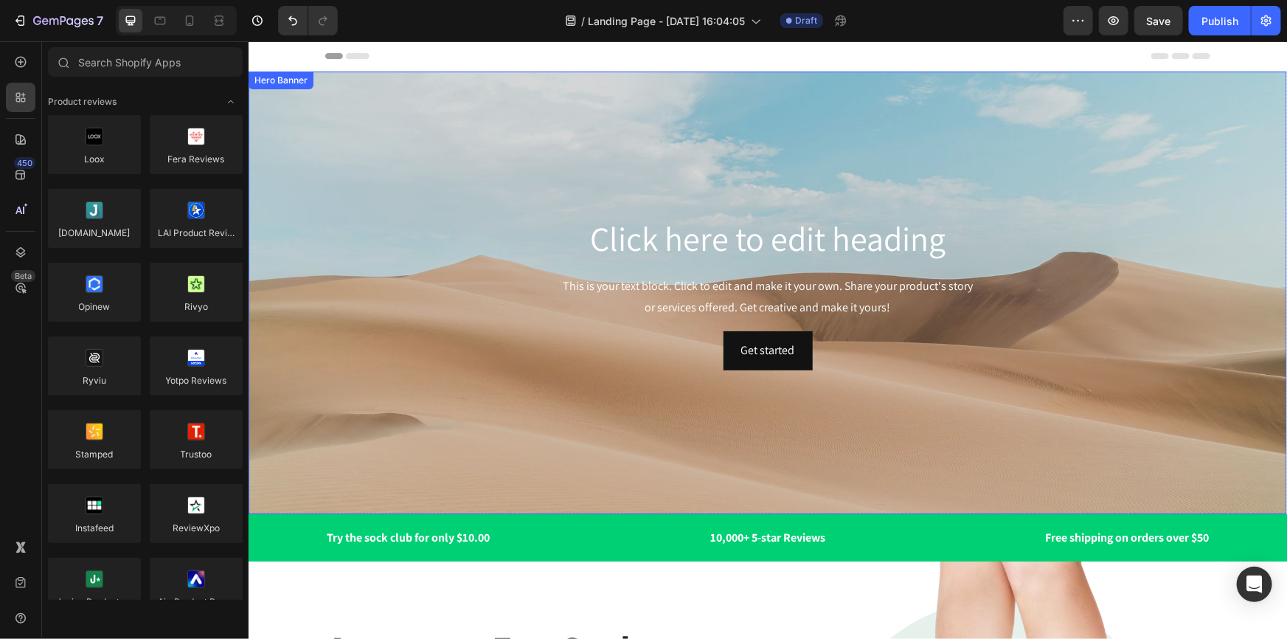
click at [727, 91] on div "Background Image" at bounding box center [767, 292] width 1038 height 443
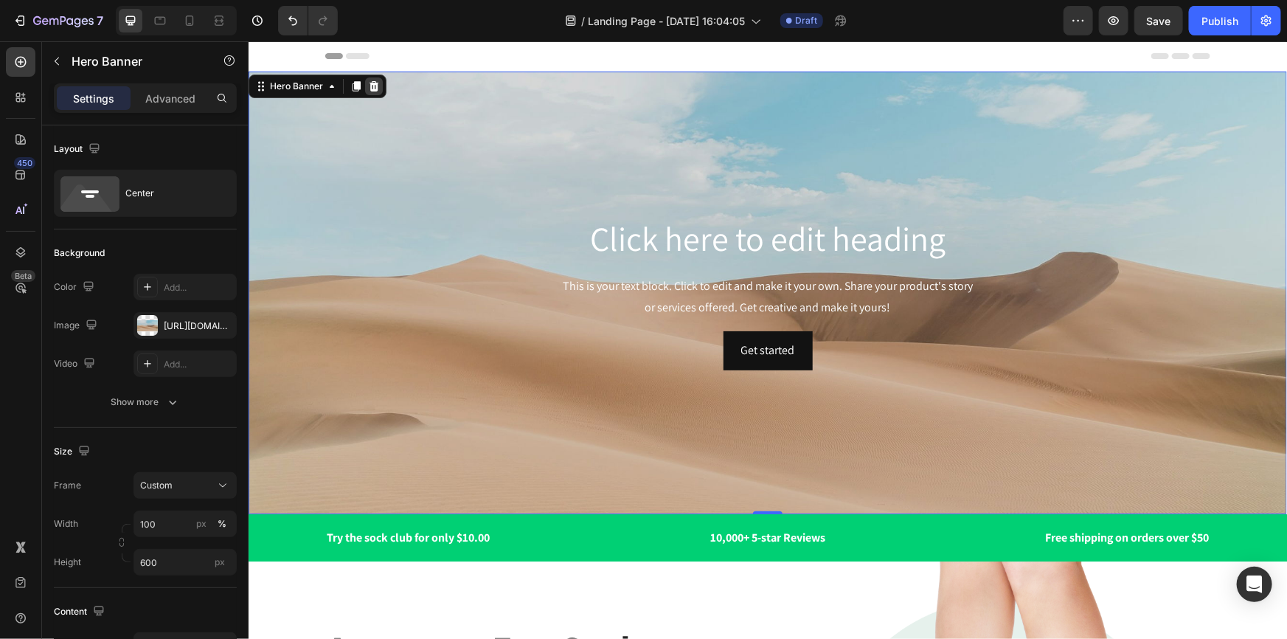
click at [373, 82] on icon at bounding box center [374, 85] width 10 height 10
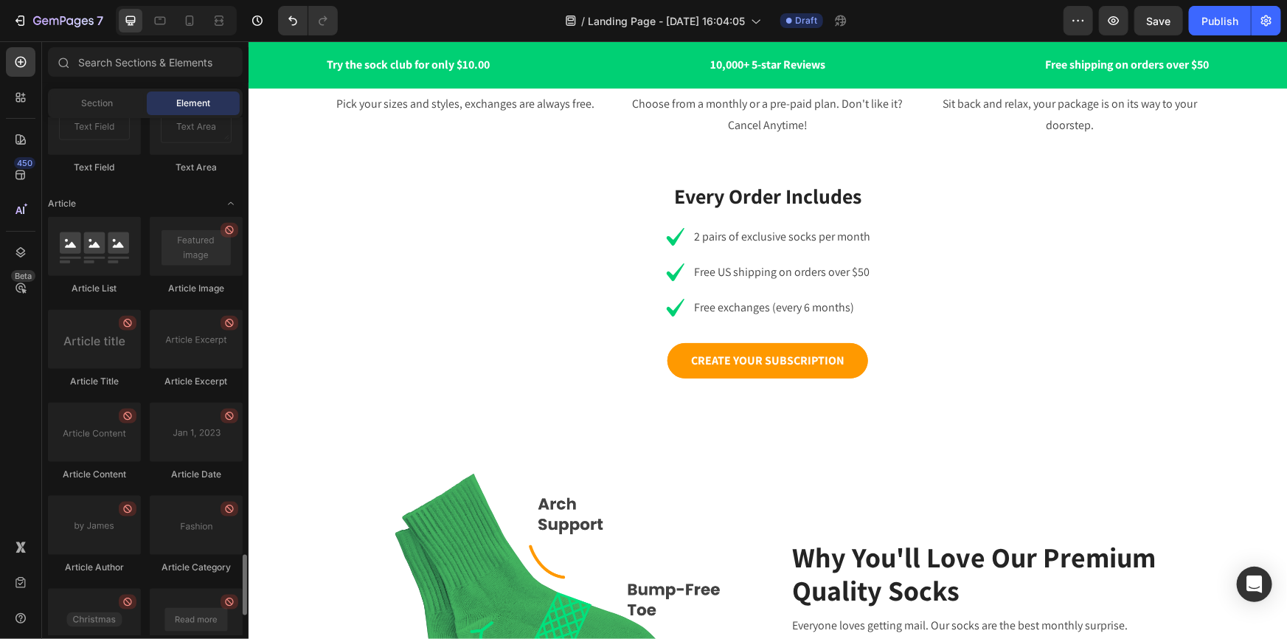
scroll to position [3854, 0]
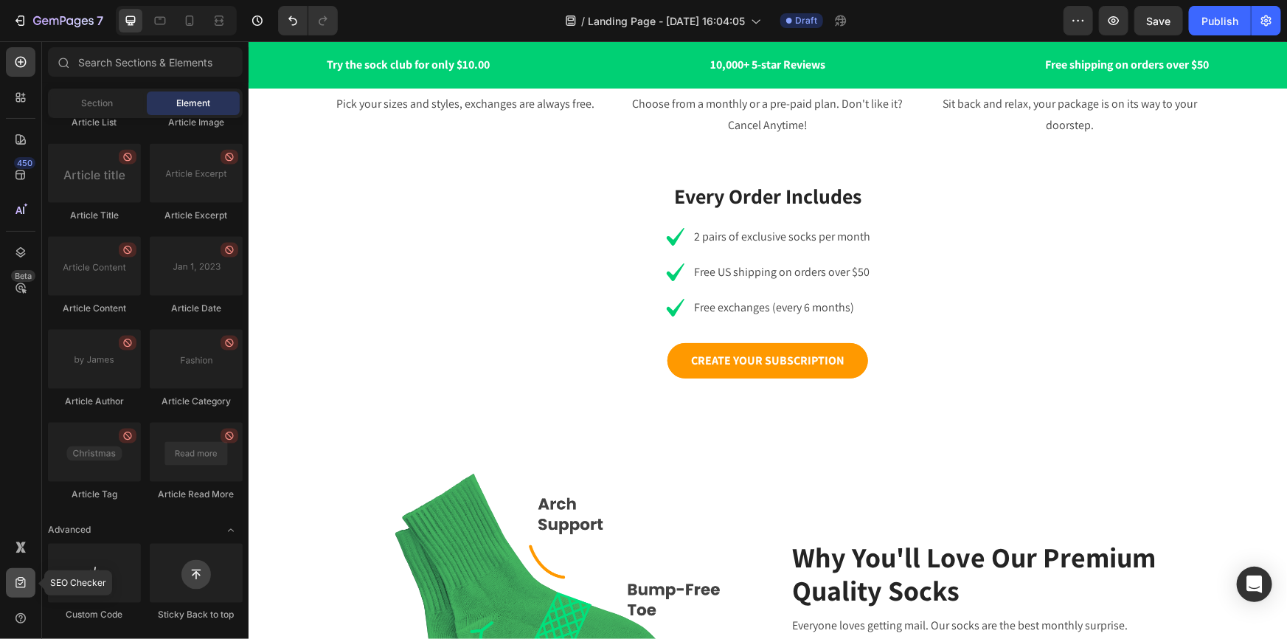
click at [26, 586] on icon at bounding box center [20, 582] width 15 height 15
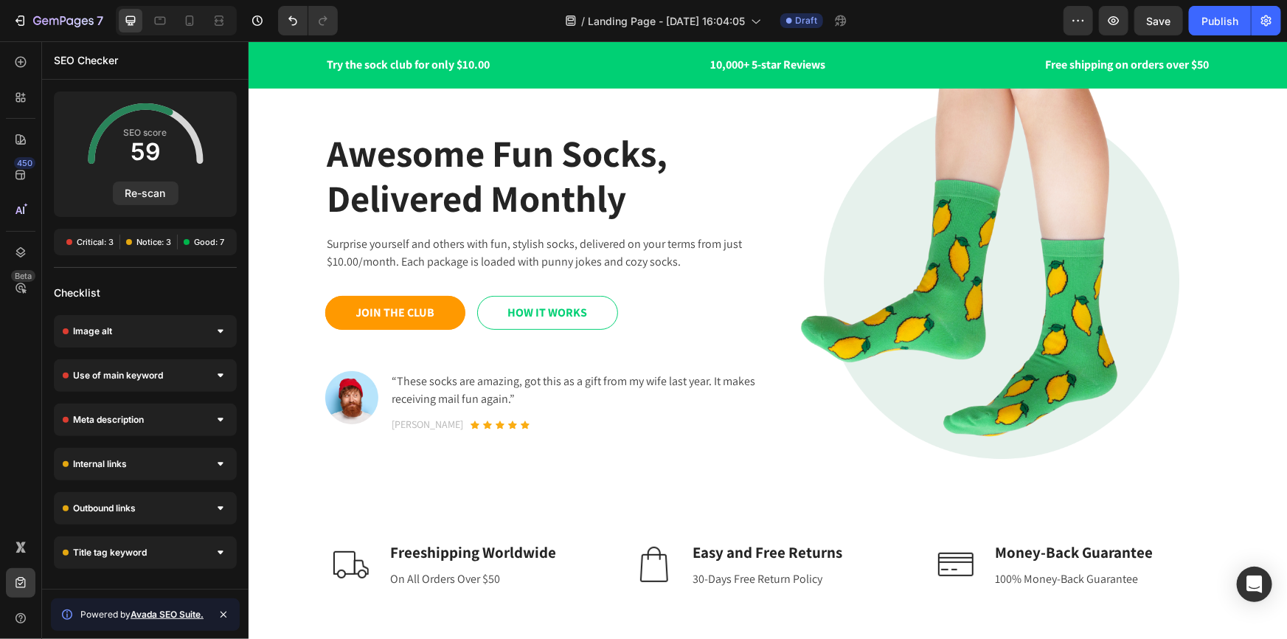
scroll to position [0, 0]
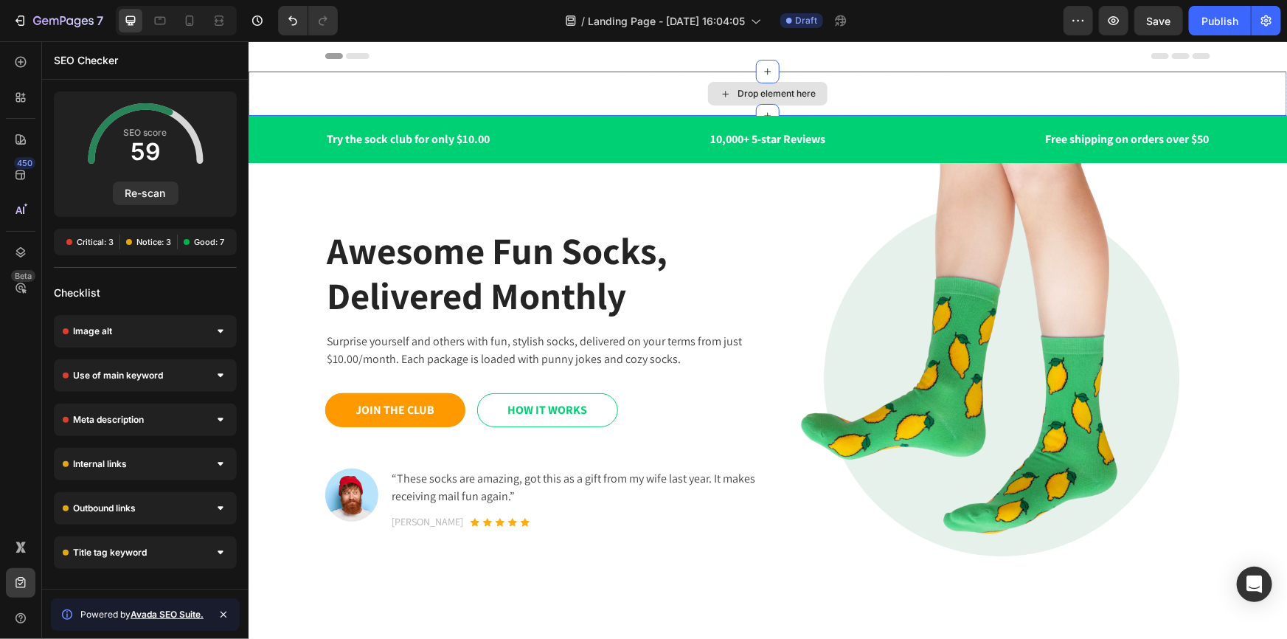
click at [1005, 77] on div "Drop element here" at bounding box center [767, 93] width 1038 height 44
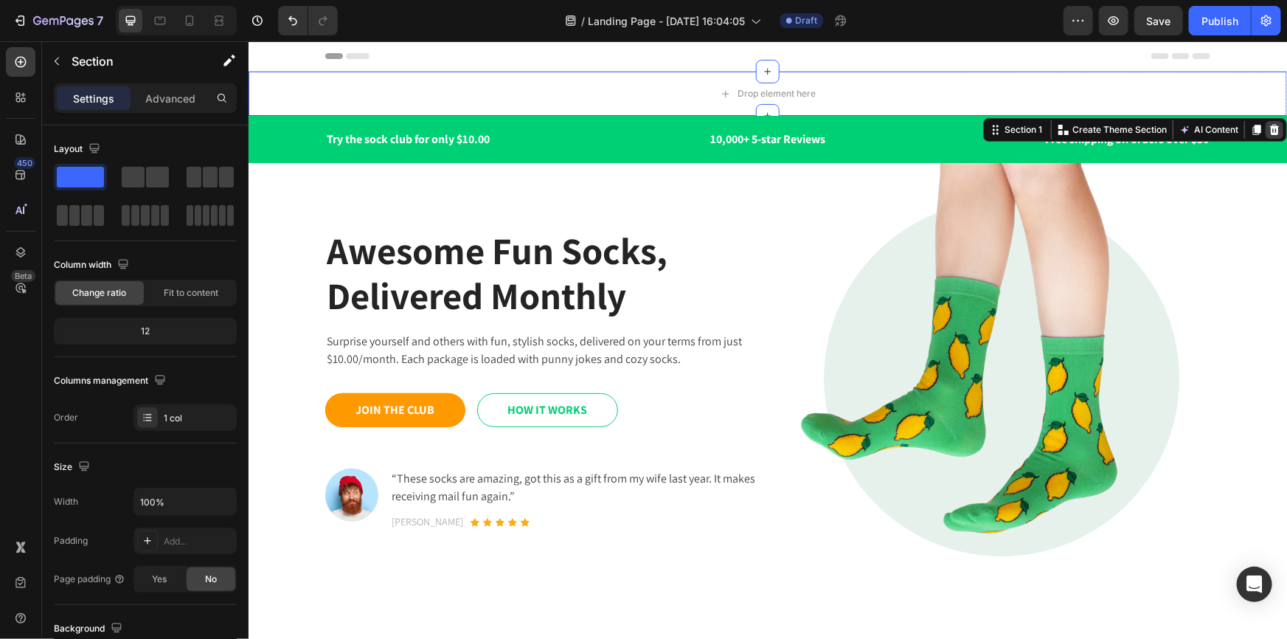
click at [1269, 131] on icon at bounding box center [1274, 129] width 10 height 10
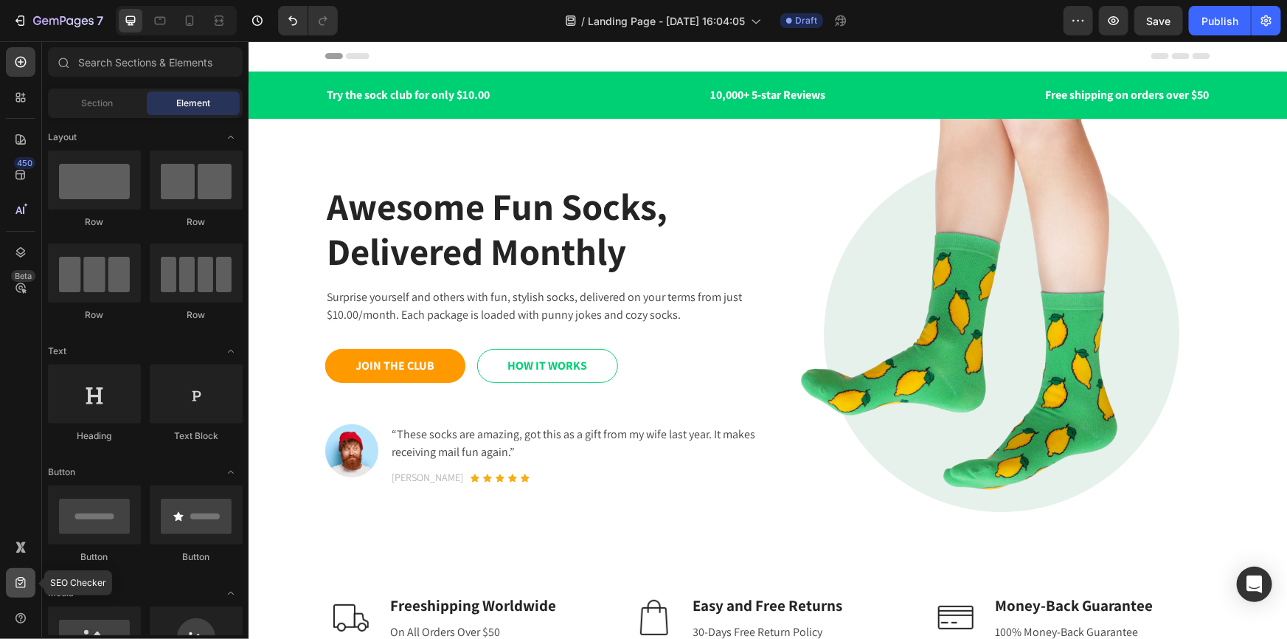
click at [21, 589] on icon at bounding box center [20, 582] width 15 height 15
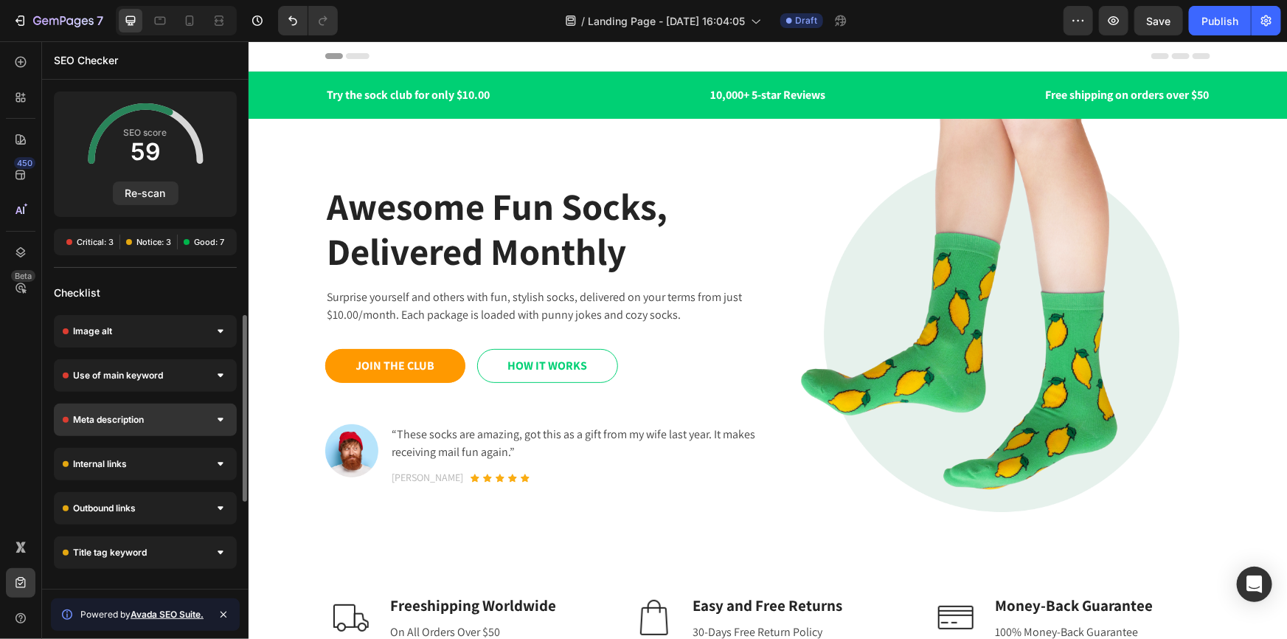
click at [213, 420] on div at bounding box center [220, 419] width 15 height 15
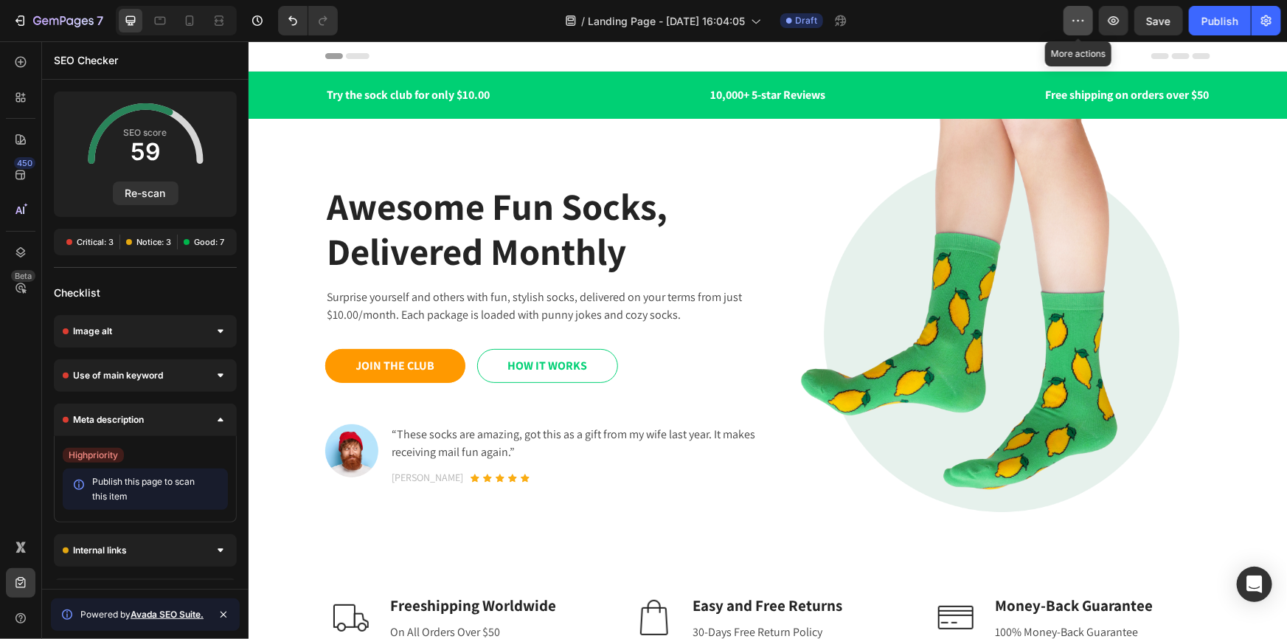
click at [1081, 21] on icon "button" at bounding box center [1078, 20] width 15 height 15
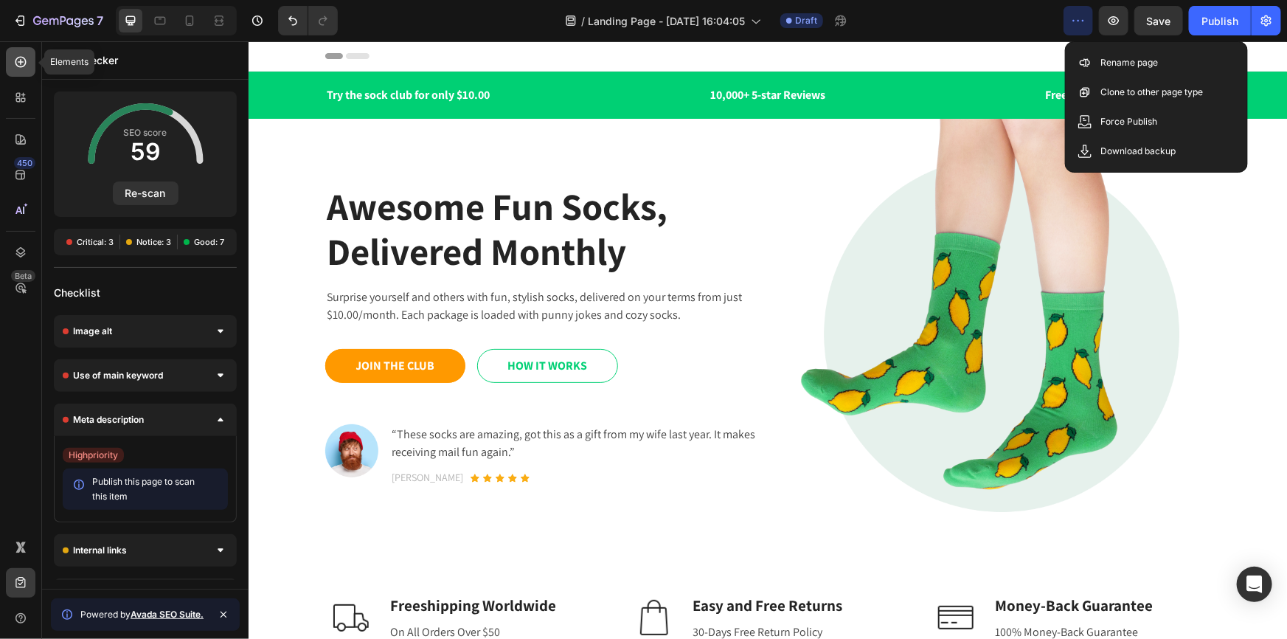
click at [27, 66] on icon at bounding box center [20, 62] width 15 height 15
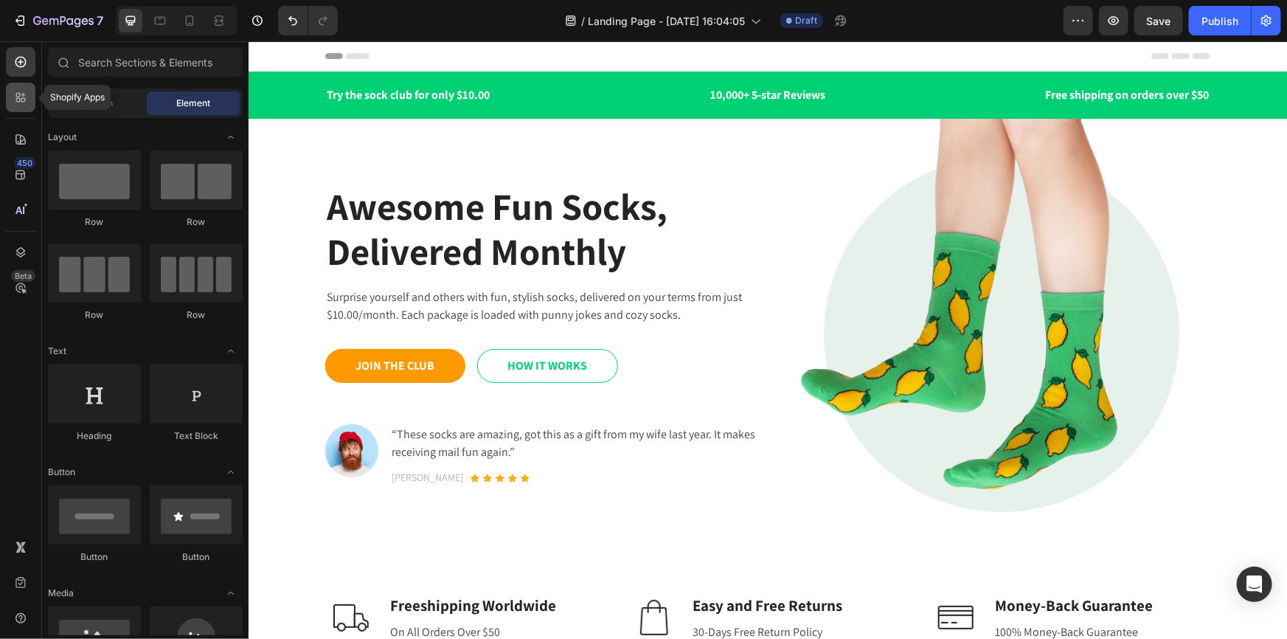
click at [24, 102] on icon at bounding box center [23, 100] width 4 height 4
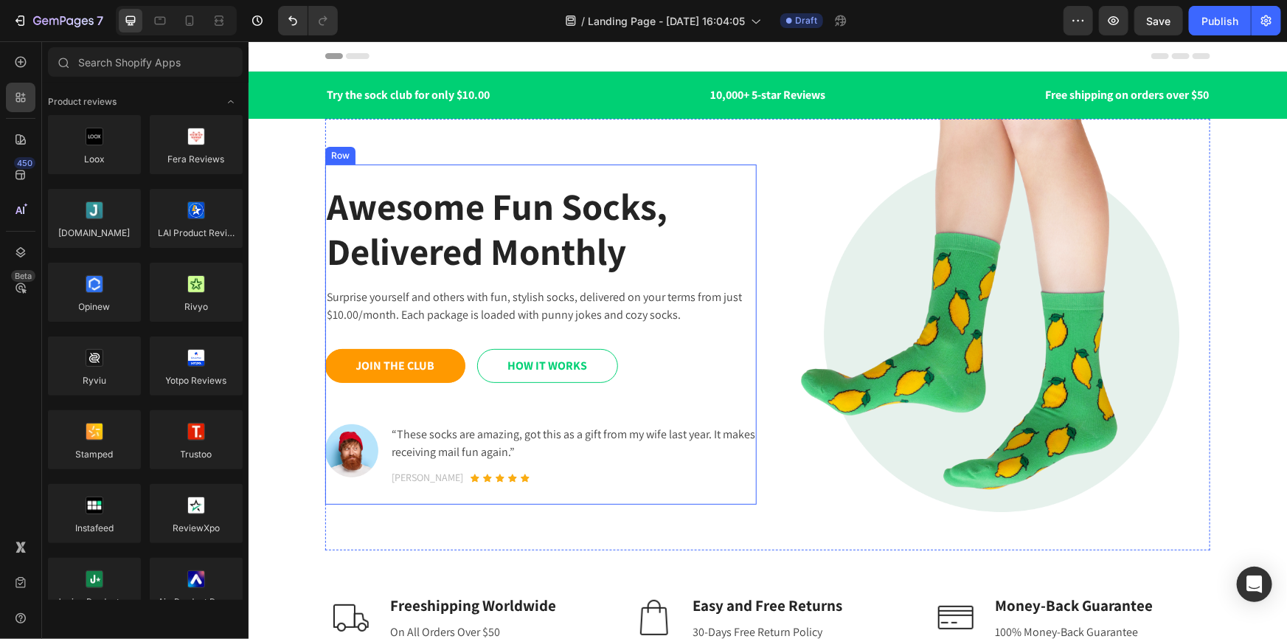
click at [347, 213] on h1 "Awesome Fun Socks, Delivered Monthly" at bounding box center [540, 227] width 431 height 93
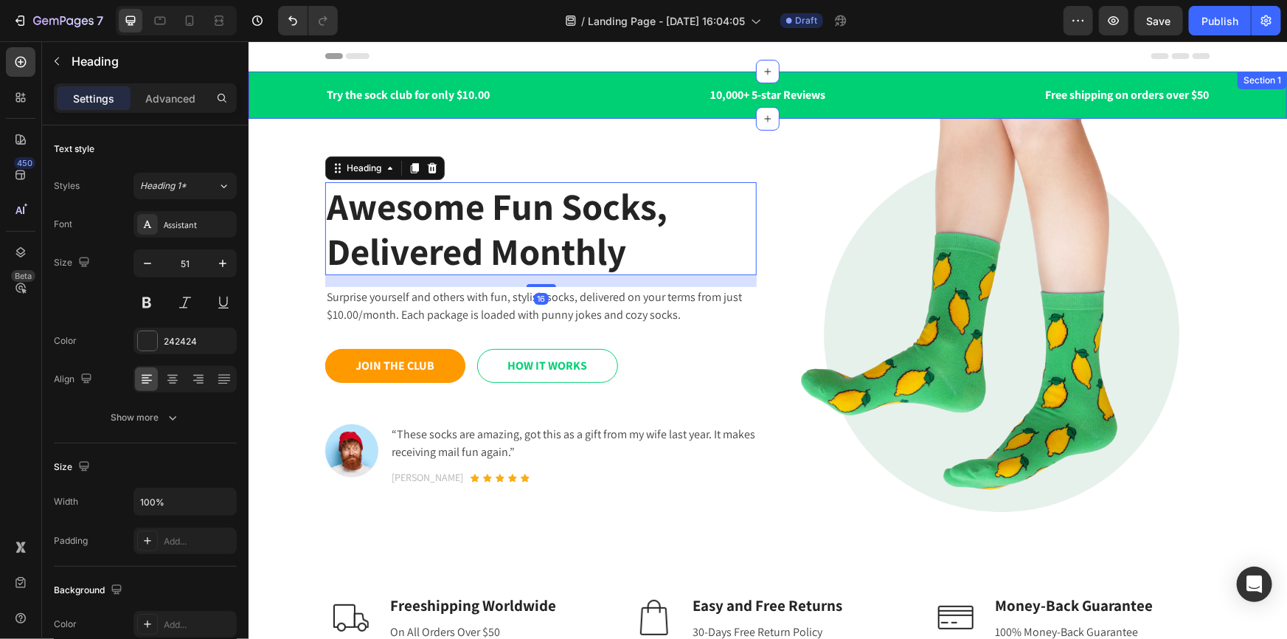
click at [410, 48] on div "Header" at bounding box center [767, 56] width 885 height 30
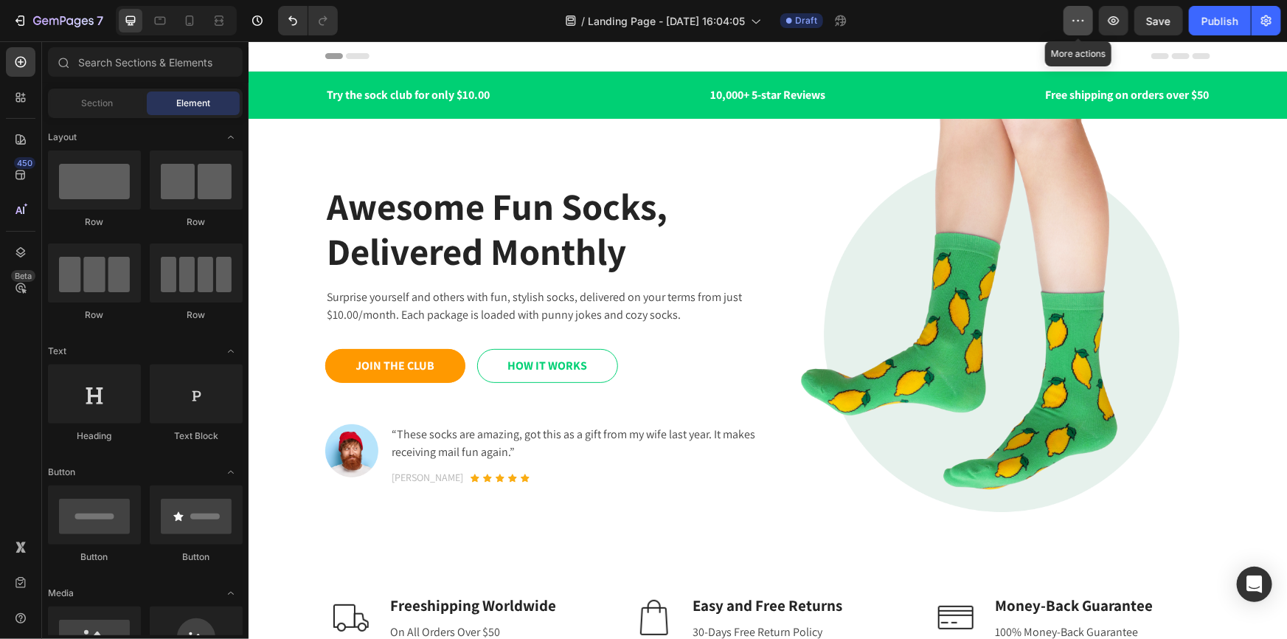
click at [1080, 21] on icon "button" at bounding box center [1079, 20] width 2 height 1
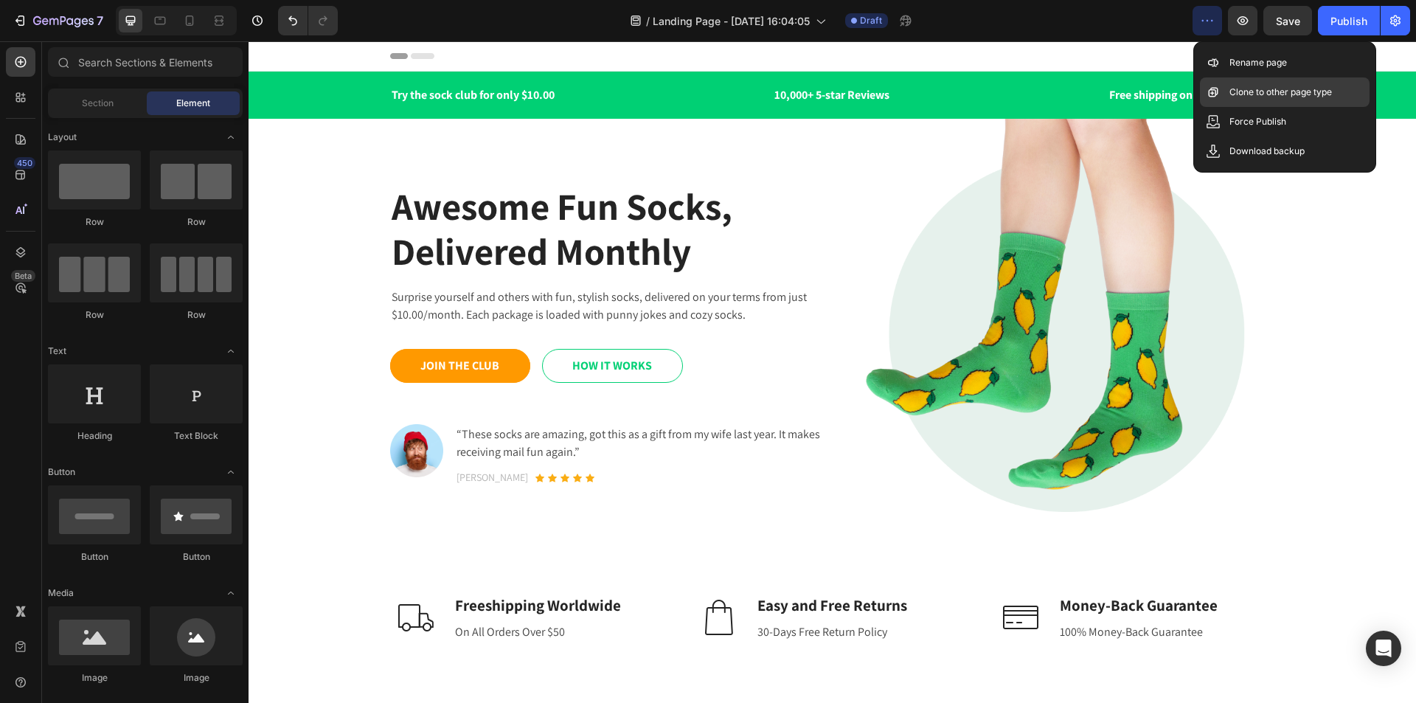
click at [1268, 107] on div "Clone to other page type" at bounding box center [1285, 122] width 170 height 30
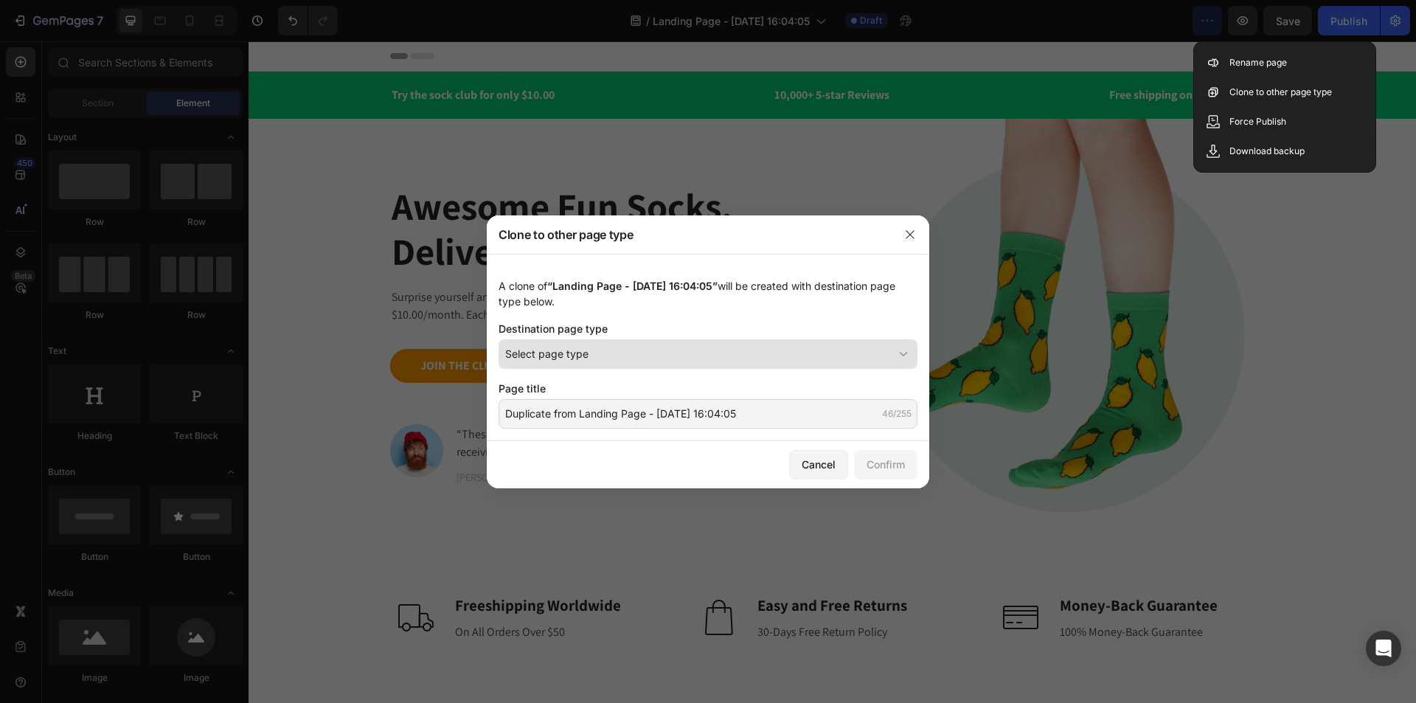
click at [606, 353] on div "Select page type" at bounding box center [699, 353] width 388 height 15
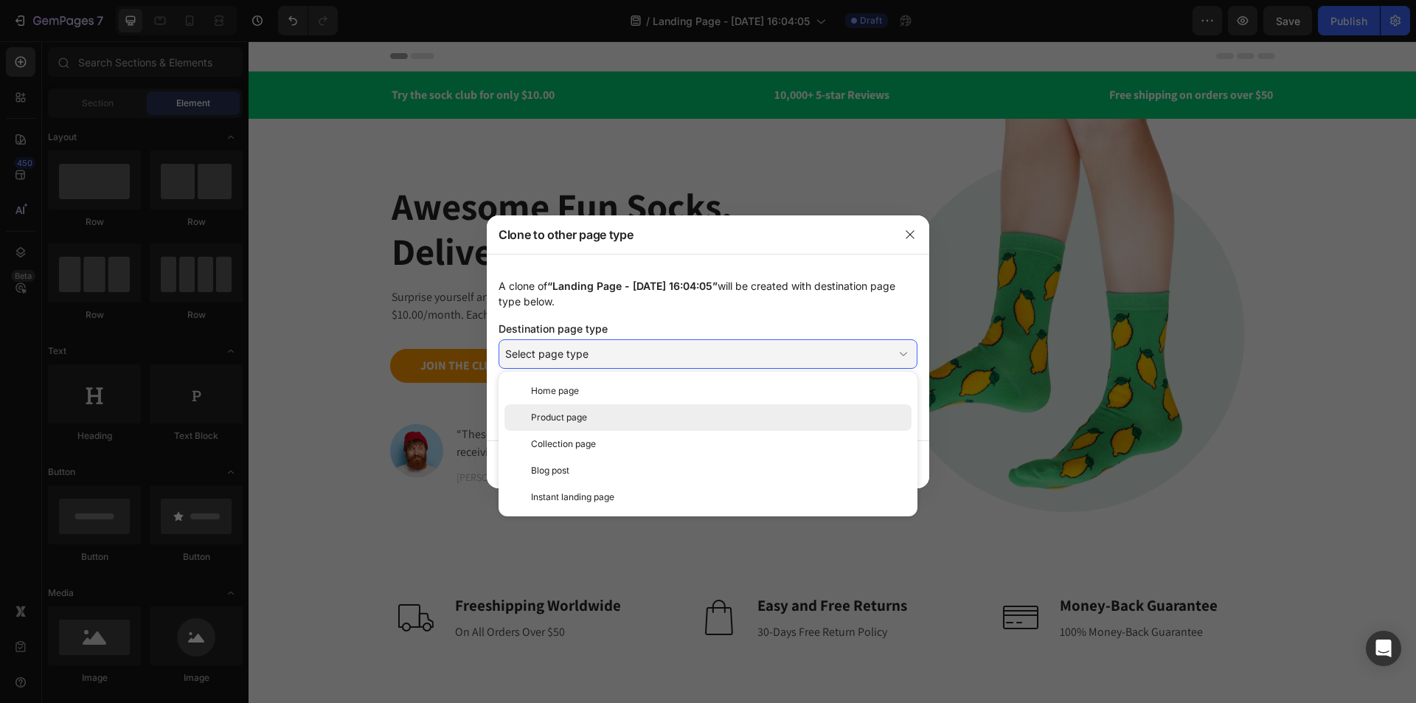
click at [573, 416] on span "Product page" at bounding box center [559, 417] width 56 height 13
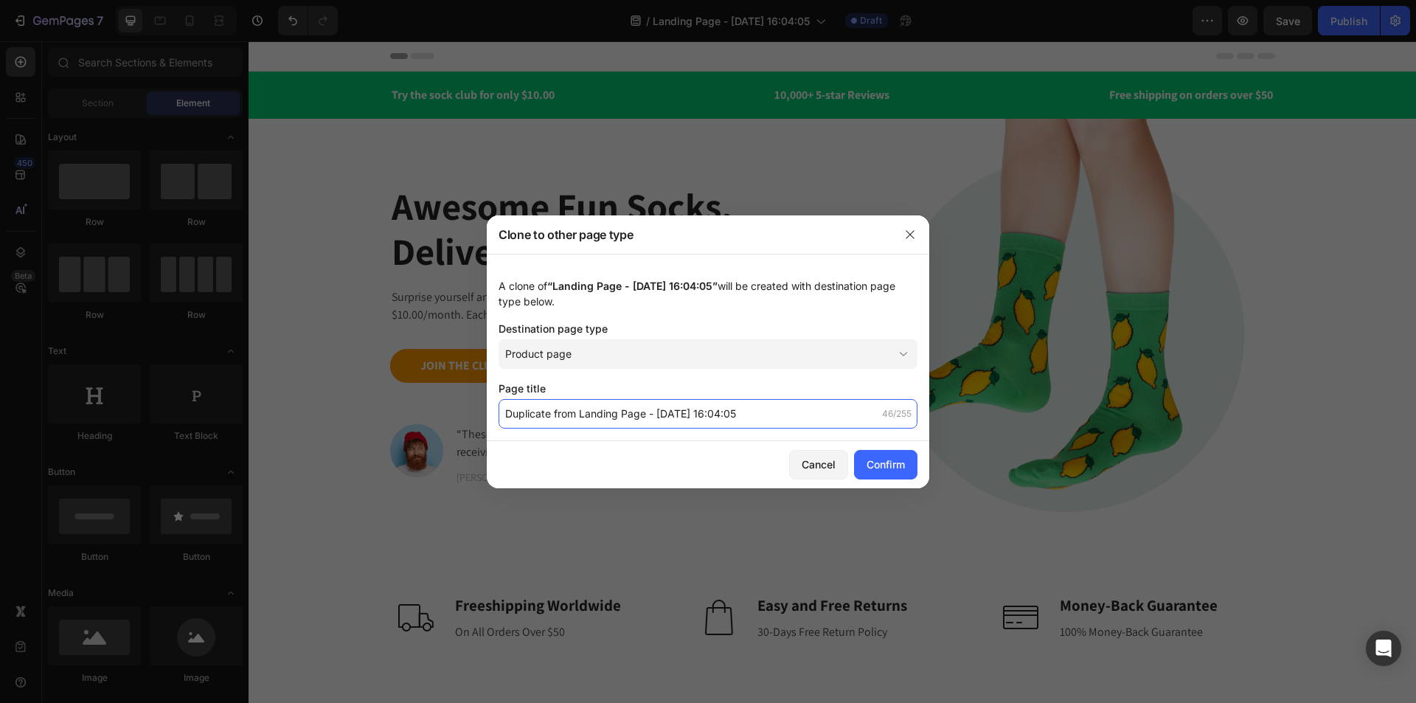
click at [670, 423] on input "Duplicate from Landing Page - Aug 26, 16:04:05" at bounding box center [708, 414] width 419 height 30
drag, startPoint x: 785, startPoint y: 421, endPoint x: 806, endPoint y: 423, distance: 21.4
click at [785, 421] on input "Duplicate from Landing Page - Aug 26, 16:04:05" at bounding box center [708, 414] width 419 height 30
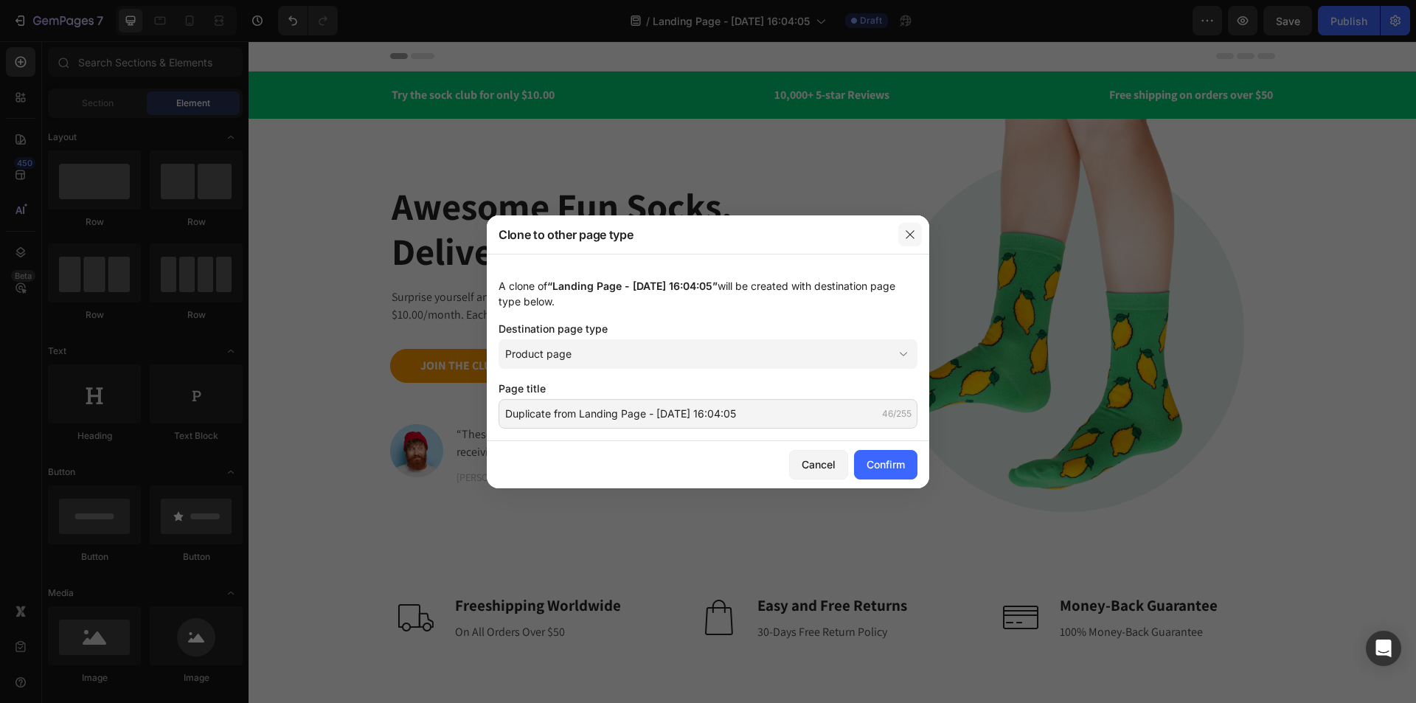
click at [911, 225] on button "button" at bounding box center [910, 235] width 24 height 24
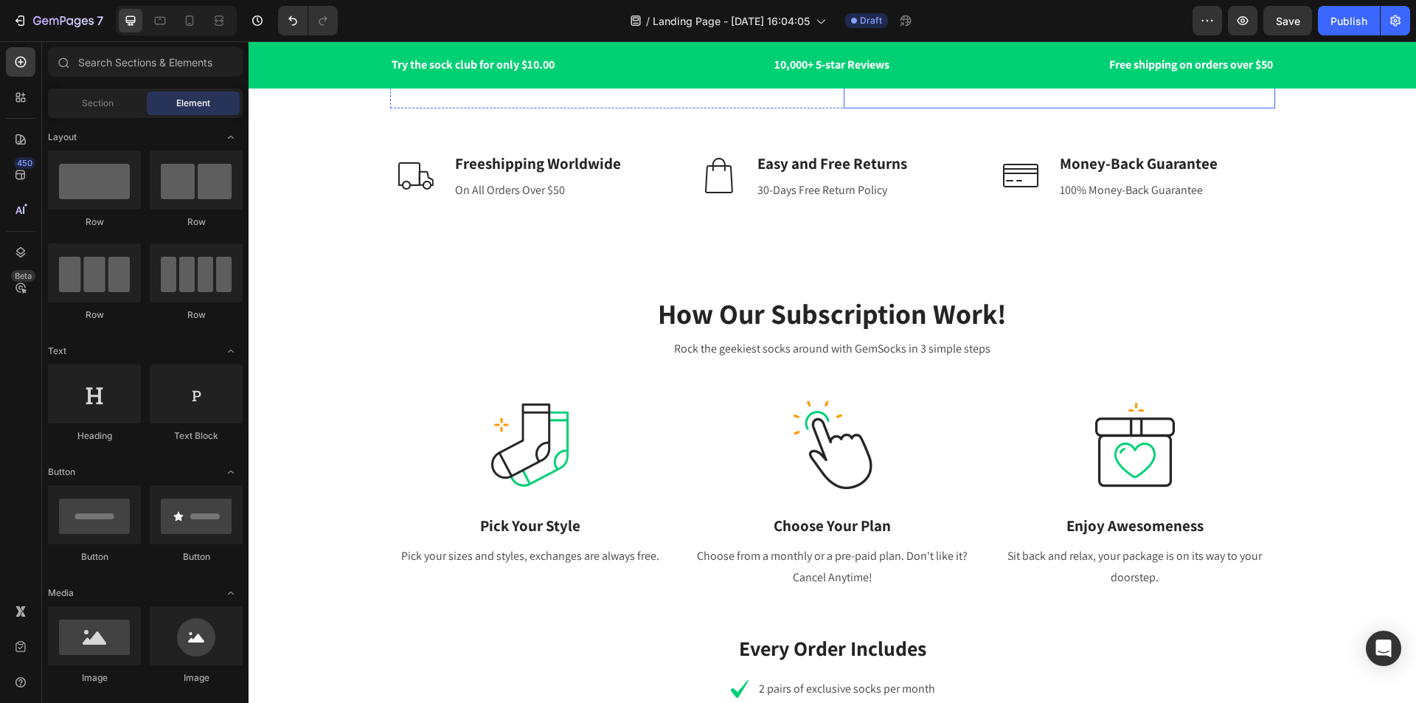
scroll to position [443, 0]
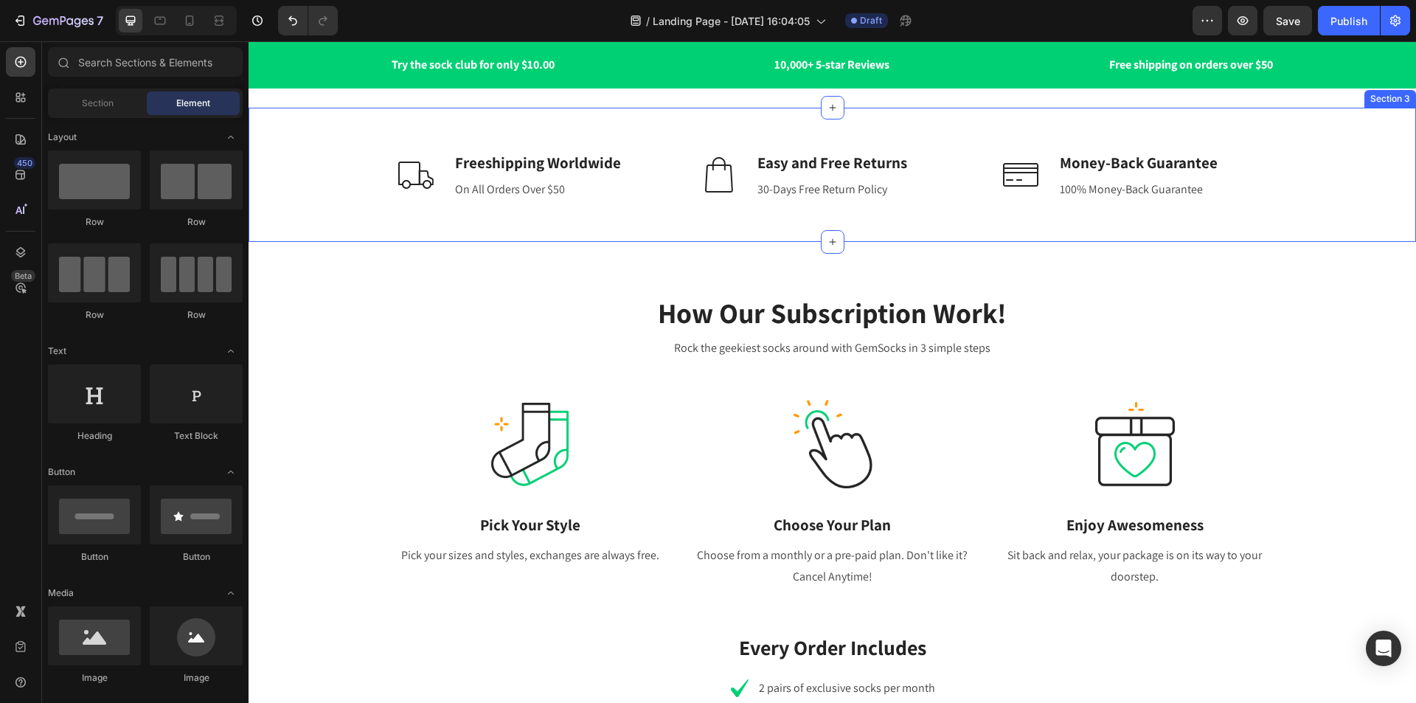
click at [1286, 160] on div "Image Freeshipping Worldwide Text block On All Orders Over $50 Text block Row I…" at bounding box center [832, 174] width 1145 height 87
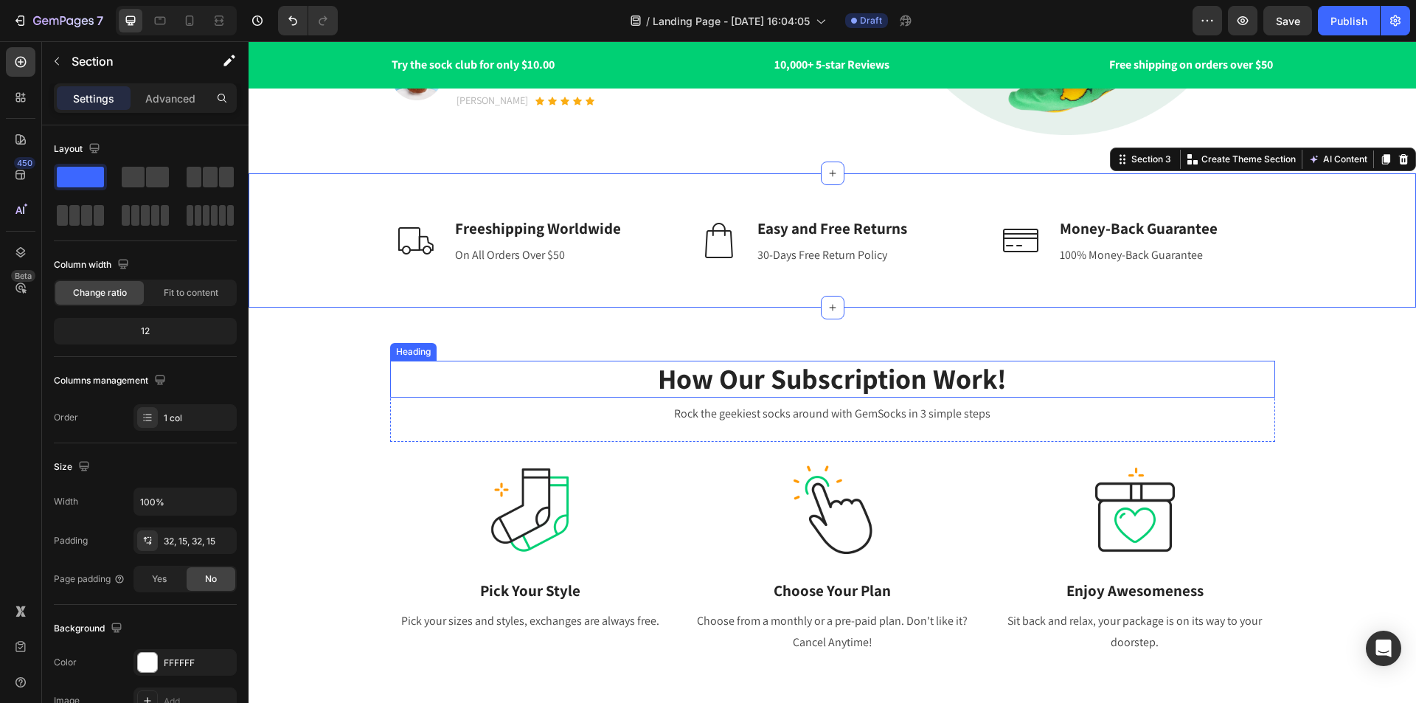
scroll to position [369, 0]
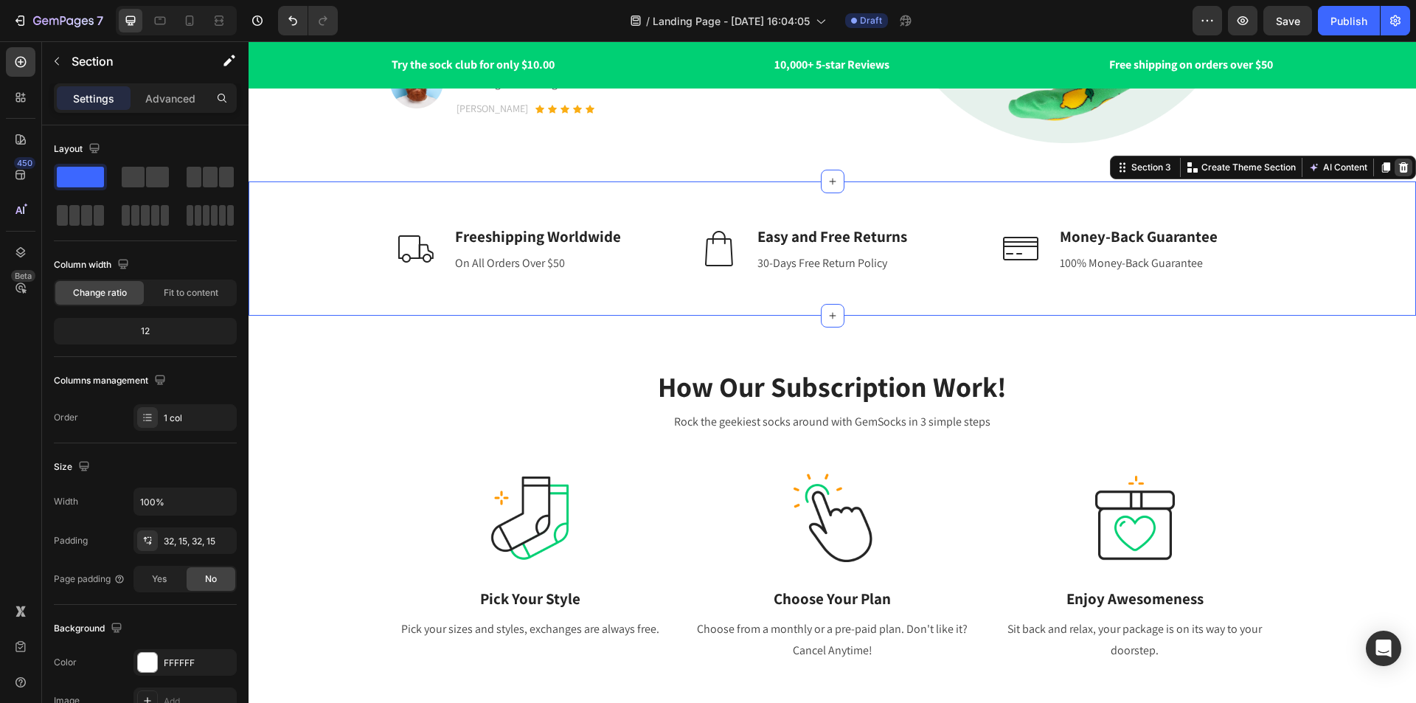
click at [1286, 171] on icon at bounding box center [1404, 167] width 10 height 10
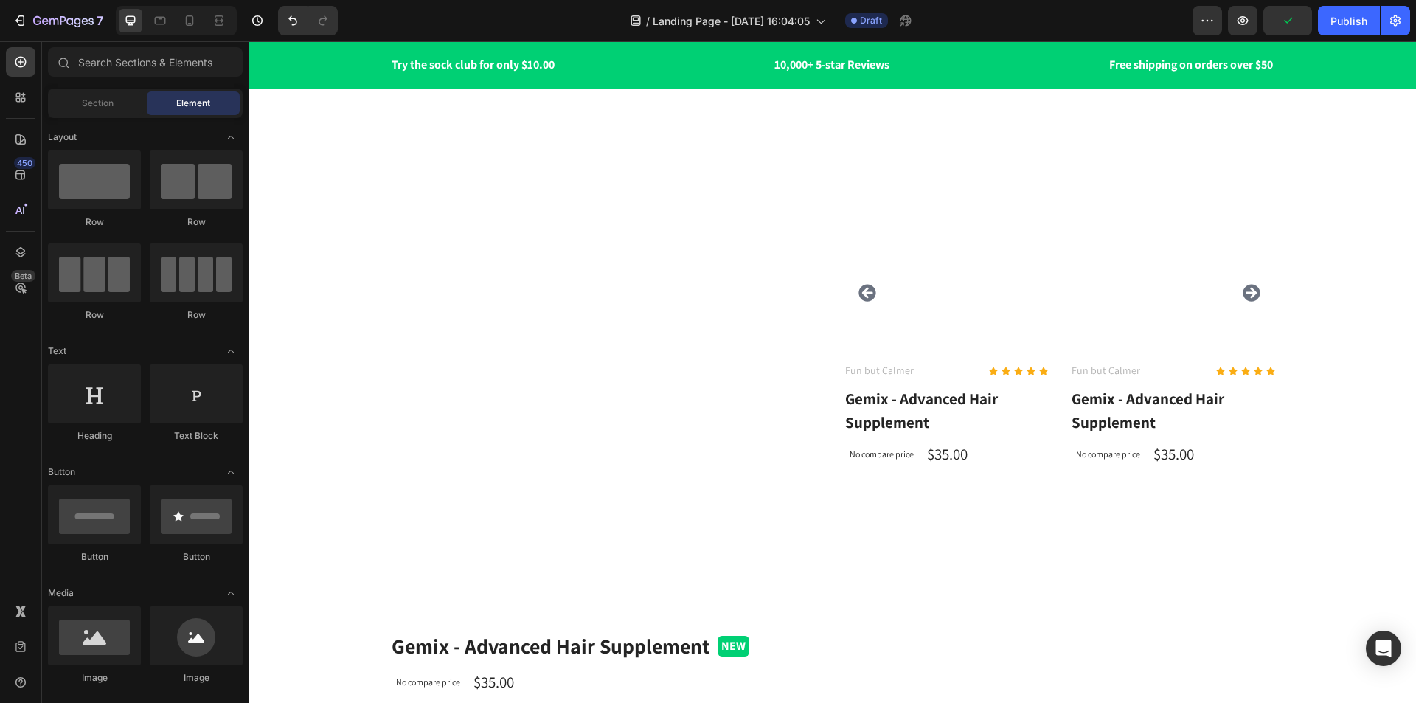
scroll to position [3245, 0]
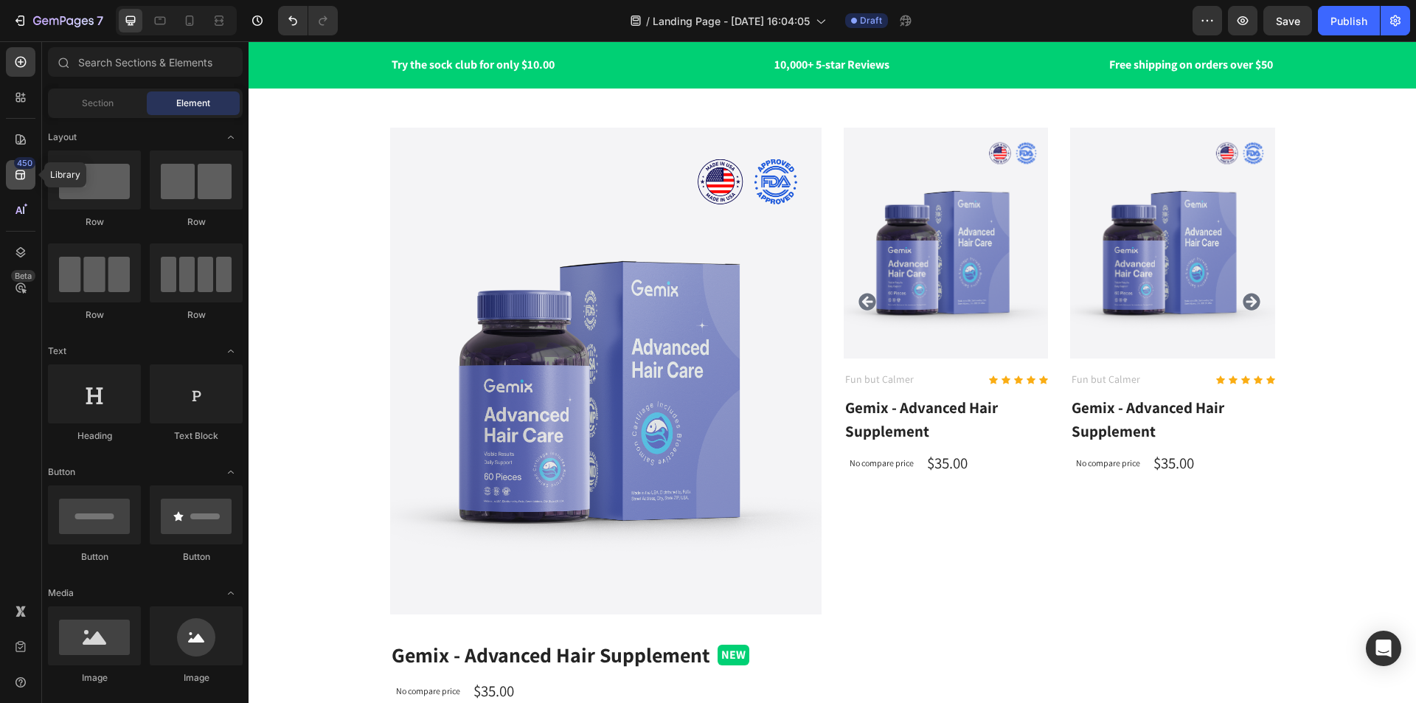
click at [23, 176] on icon at bounding box center [20, 174] width 15 height 15
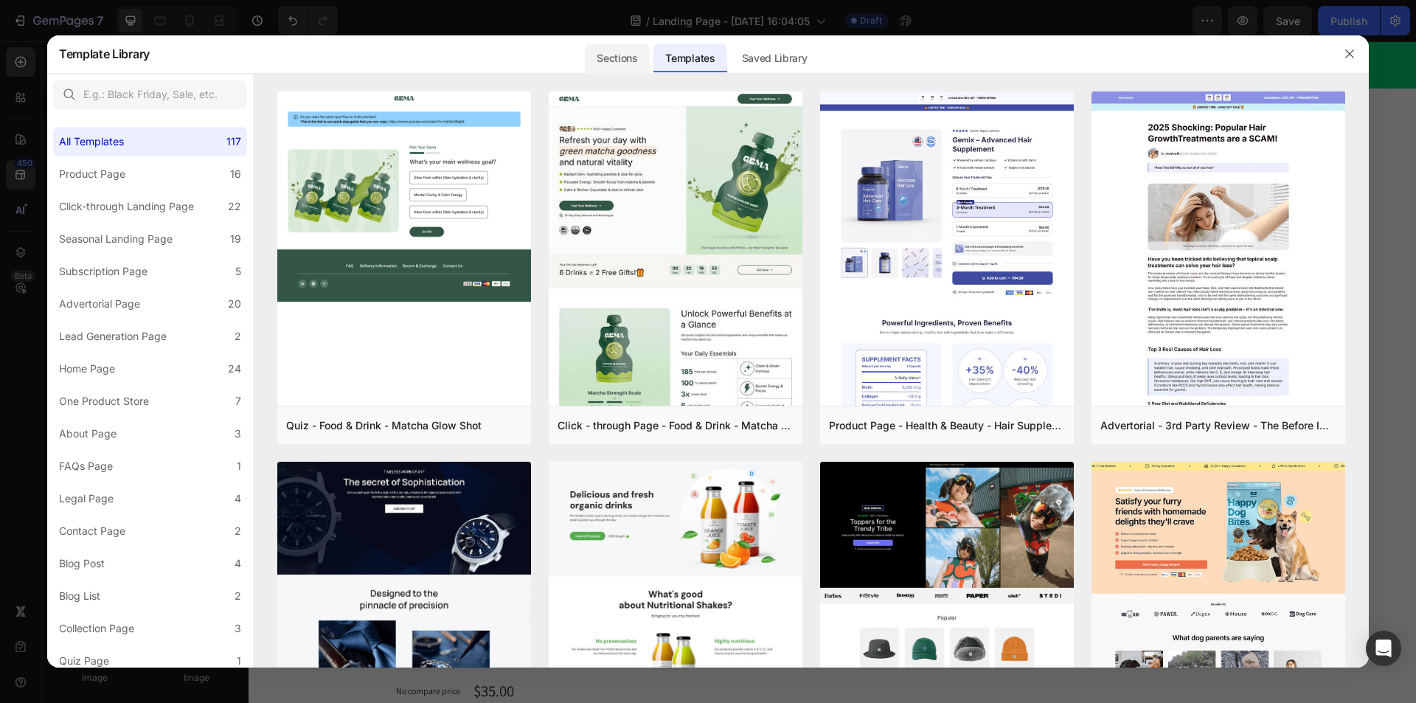
click at [621, 60] on div "Sections" at bounding box center [617, 59] width 64 height 30
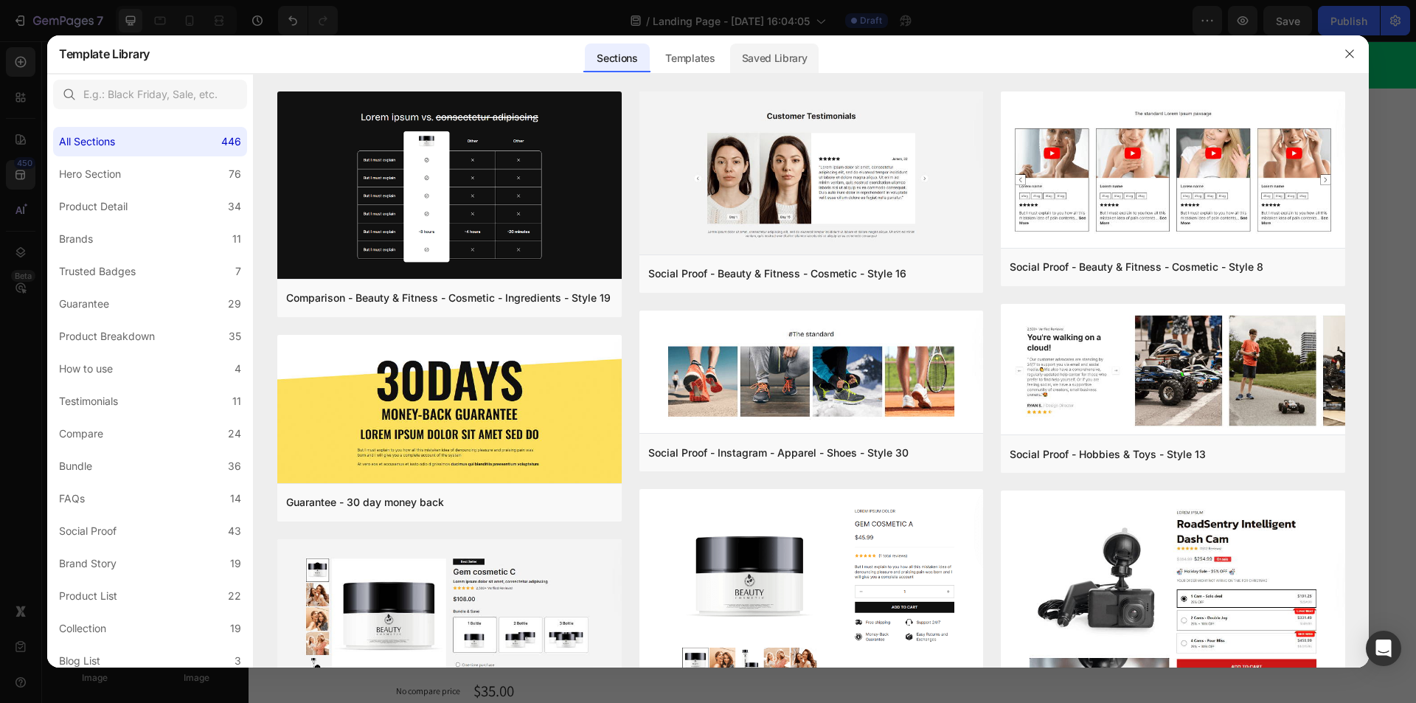
click at [771, 56] on div "Saved Library" at bounding box center [774, 59] width 89 height 30
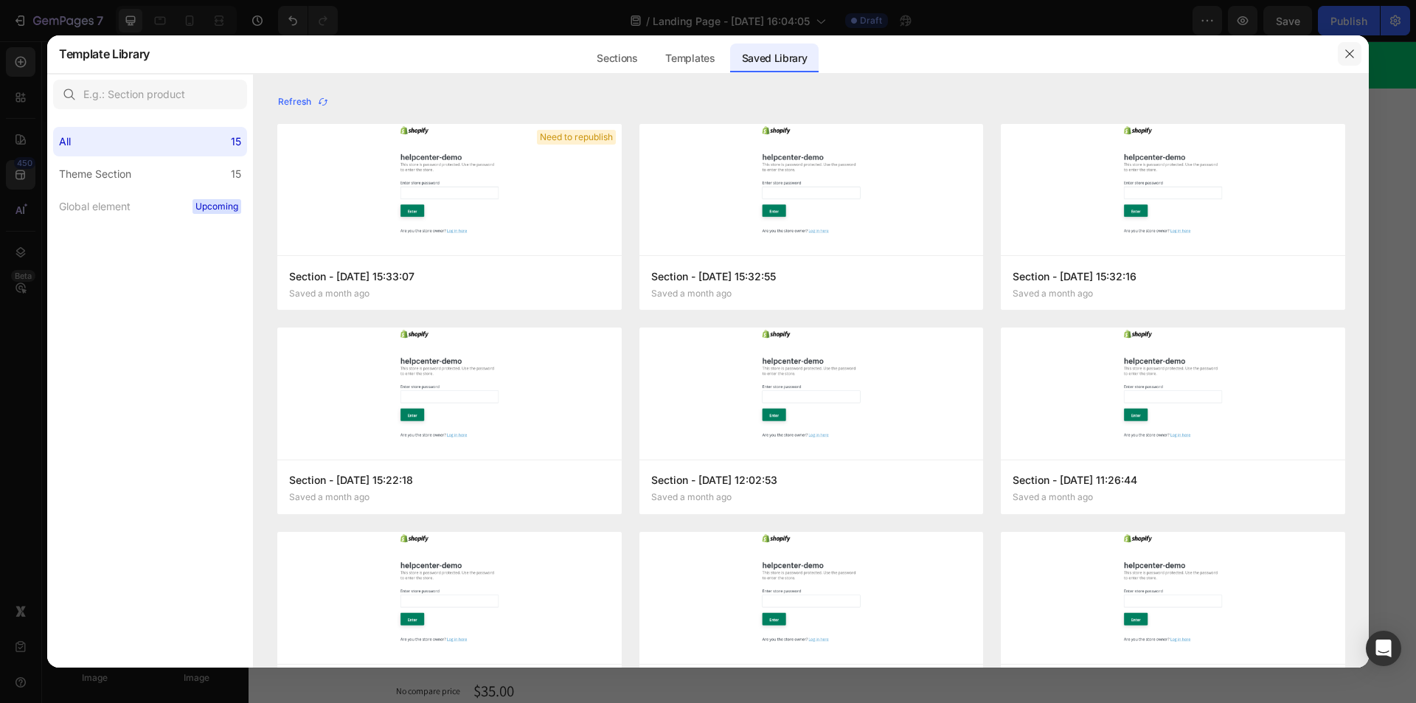
click at [1286, 56] on button "button" at bounding box center [1350, 54] width 24 height 24
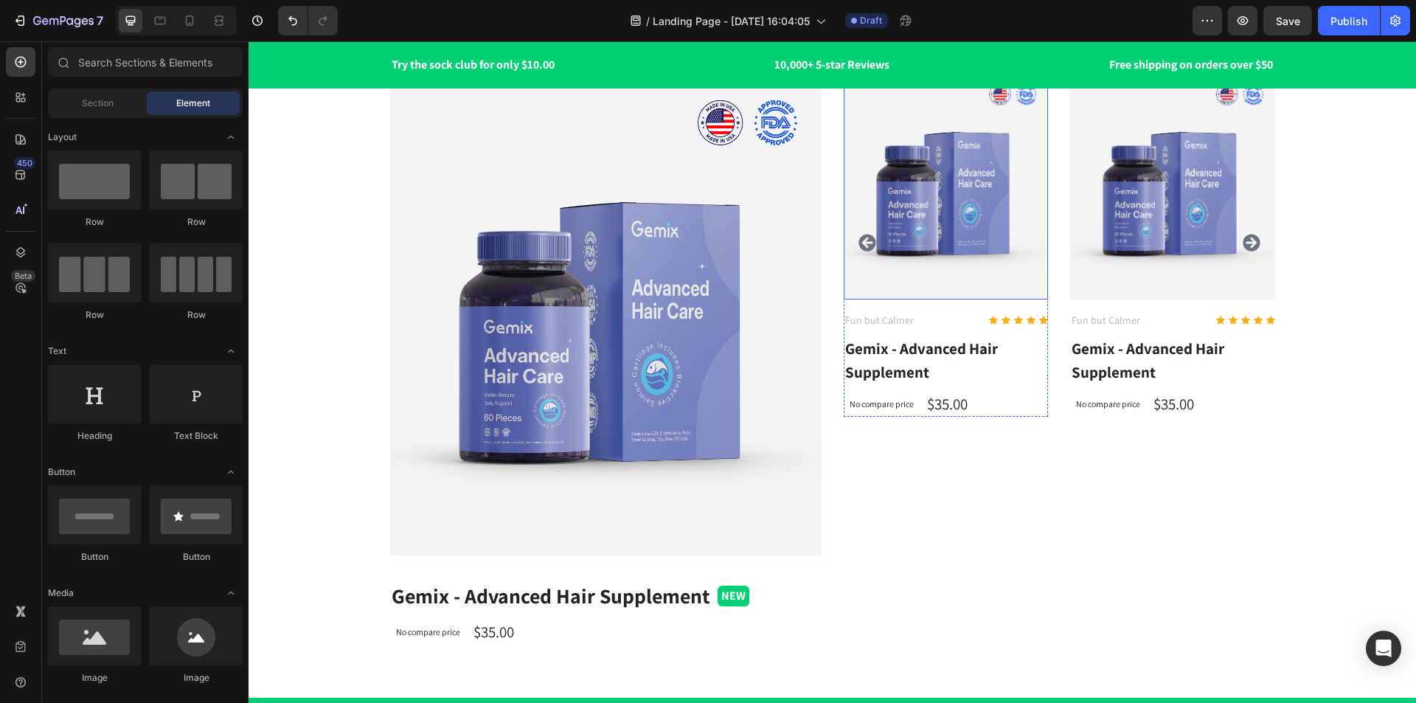
scroll to position [3024, 0]
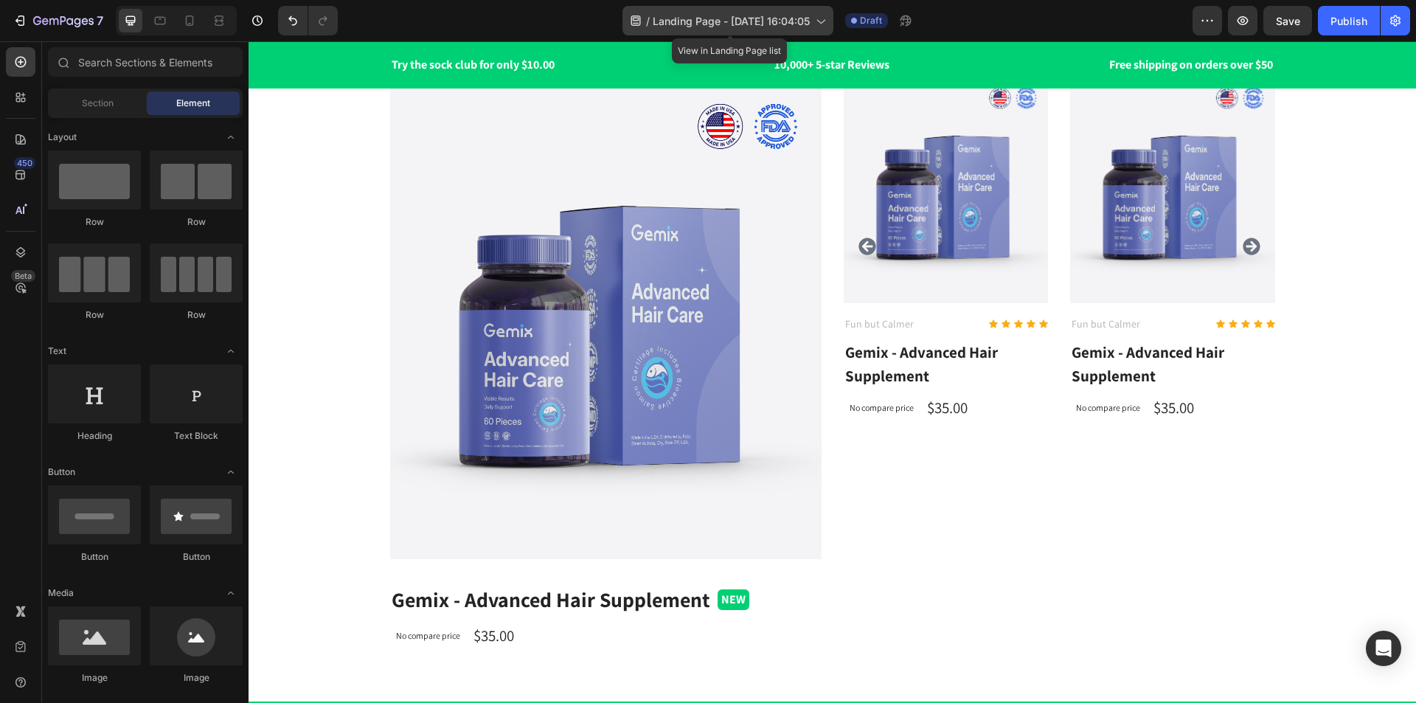
click at [712, 15] on span "Landing Page - [DATE] 16:04:05" at bounding box center [731, 20] width 157 height 15
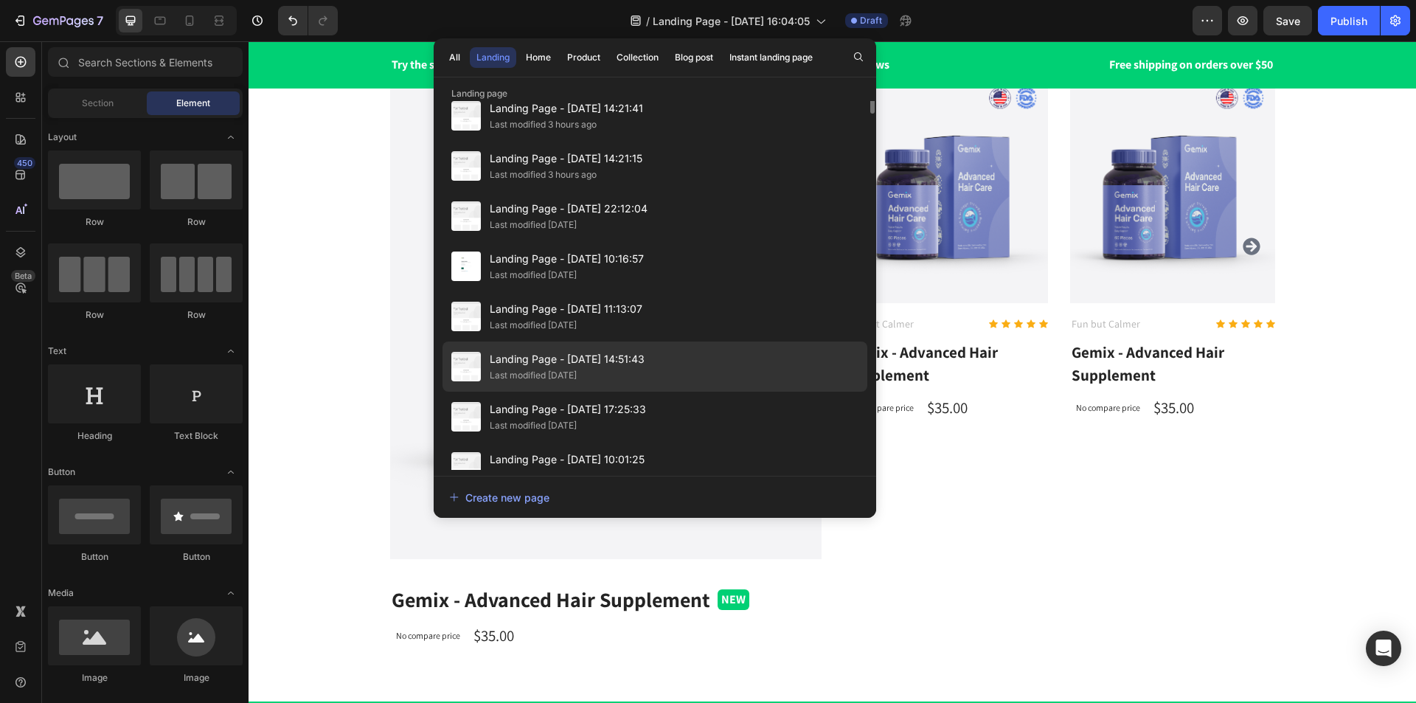
scroll to position [0, 0]
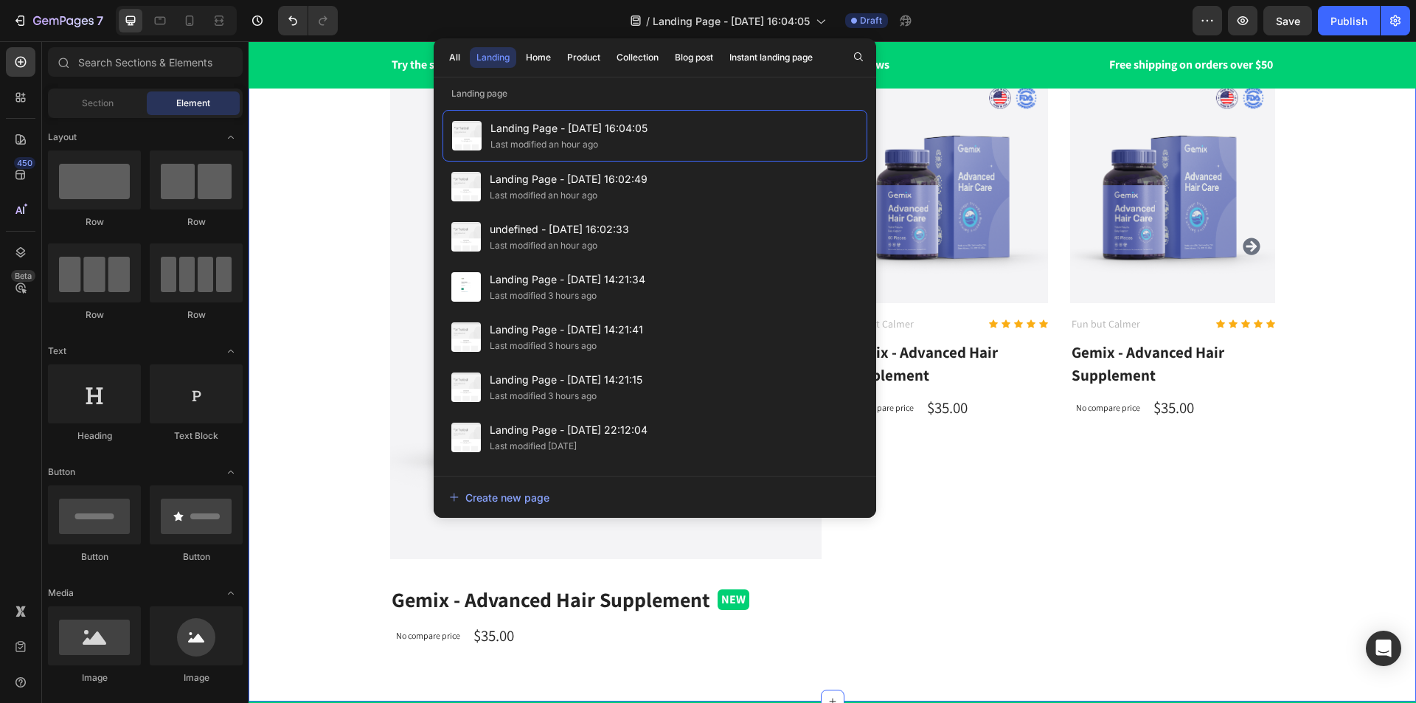
click at [1286, 397] on div "Buy One-Off Boxes From $13.99 With Our Best Seller Heading Check out some of ou…" at bounding box center [832, 292] width 1145 height 750
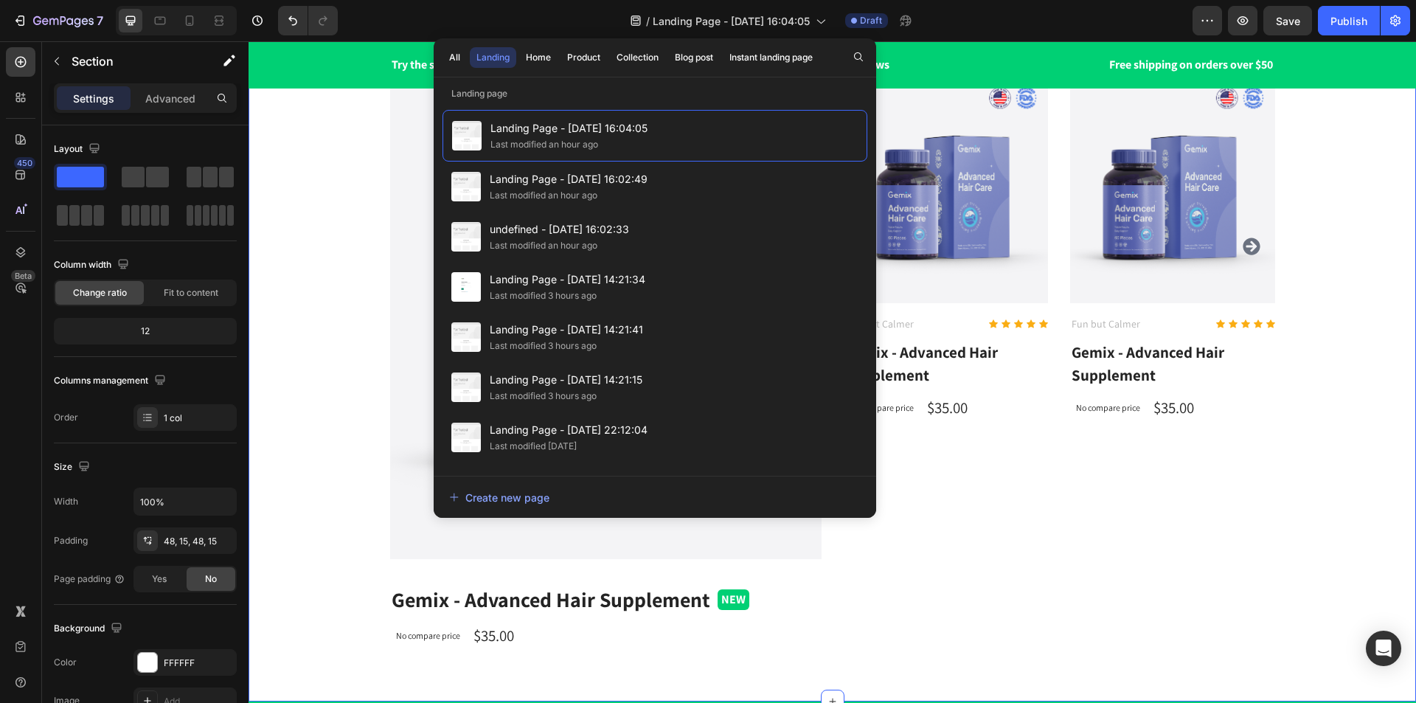
click at [346, 111] on div "Buy One-Off Boxes From $13.99 With Our Best Seller Heading Check out some of ou…" at bounding box center [832, 292] width 1145 height 750
click at [383, 15] on div "/ Landing Page - Aug 26, 16:04:05 Draft" at bounding box center [771, 21] width 843 height 30
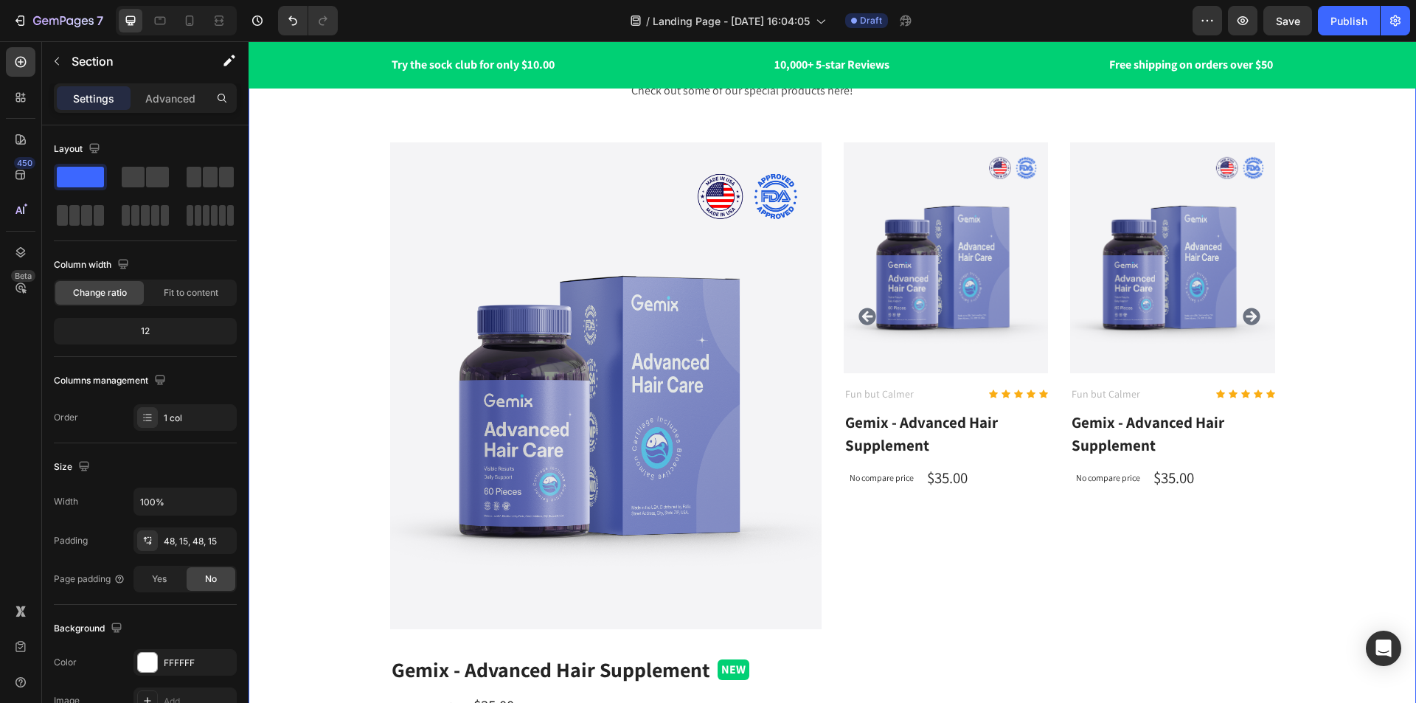
scroll to position [2950, 0]
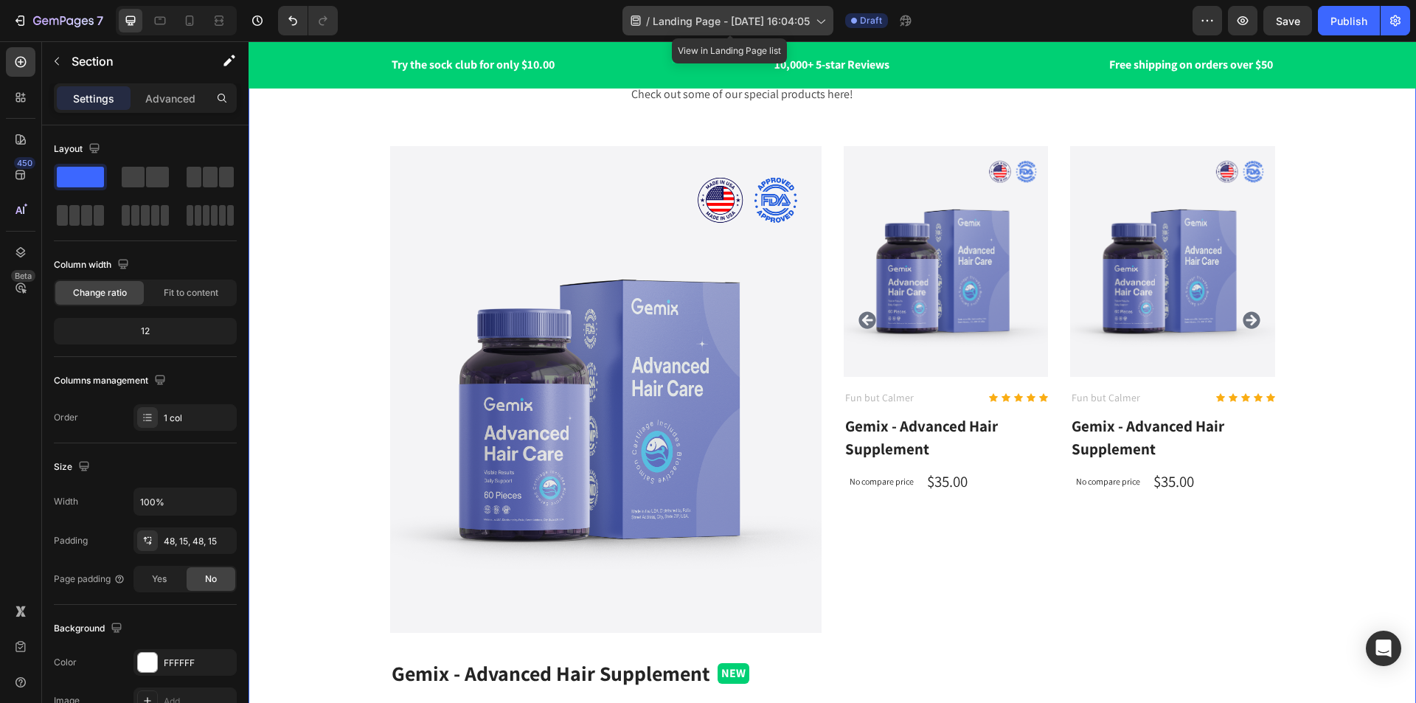
click at [820, 23] on icon at bounding box center [820, 20] width 15 height 15
